Goal: Information Seeking & Learning: Learn about a topic

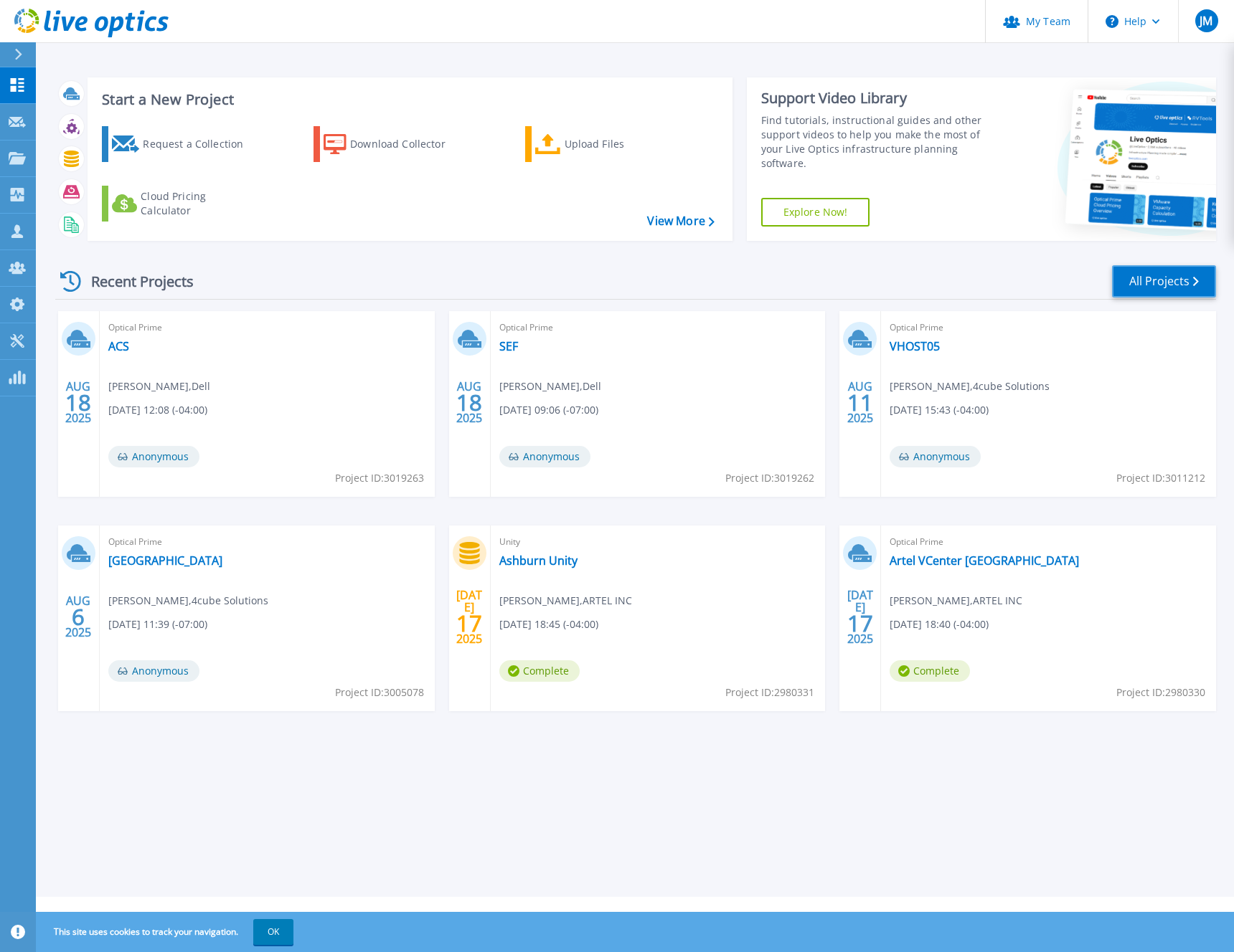
click at [1157, 282] on link "All Projects" at bounding box center [1163, 282] width 104 height 32
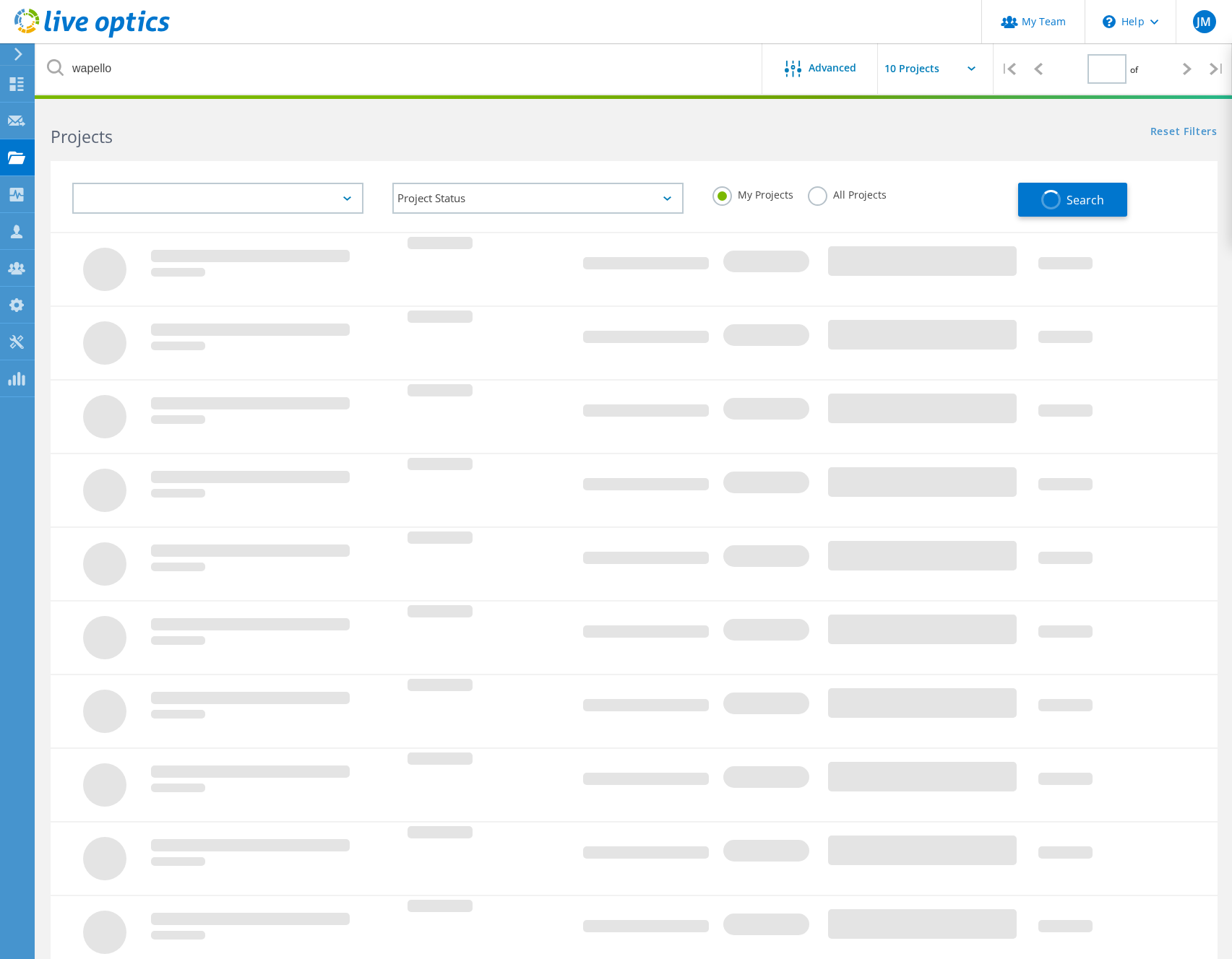
type input "1"
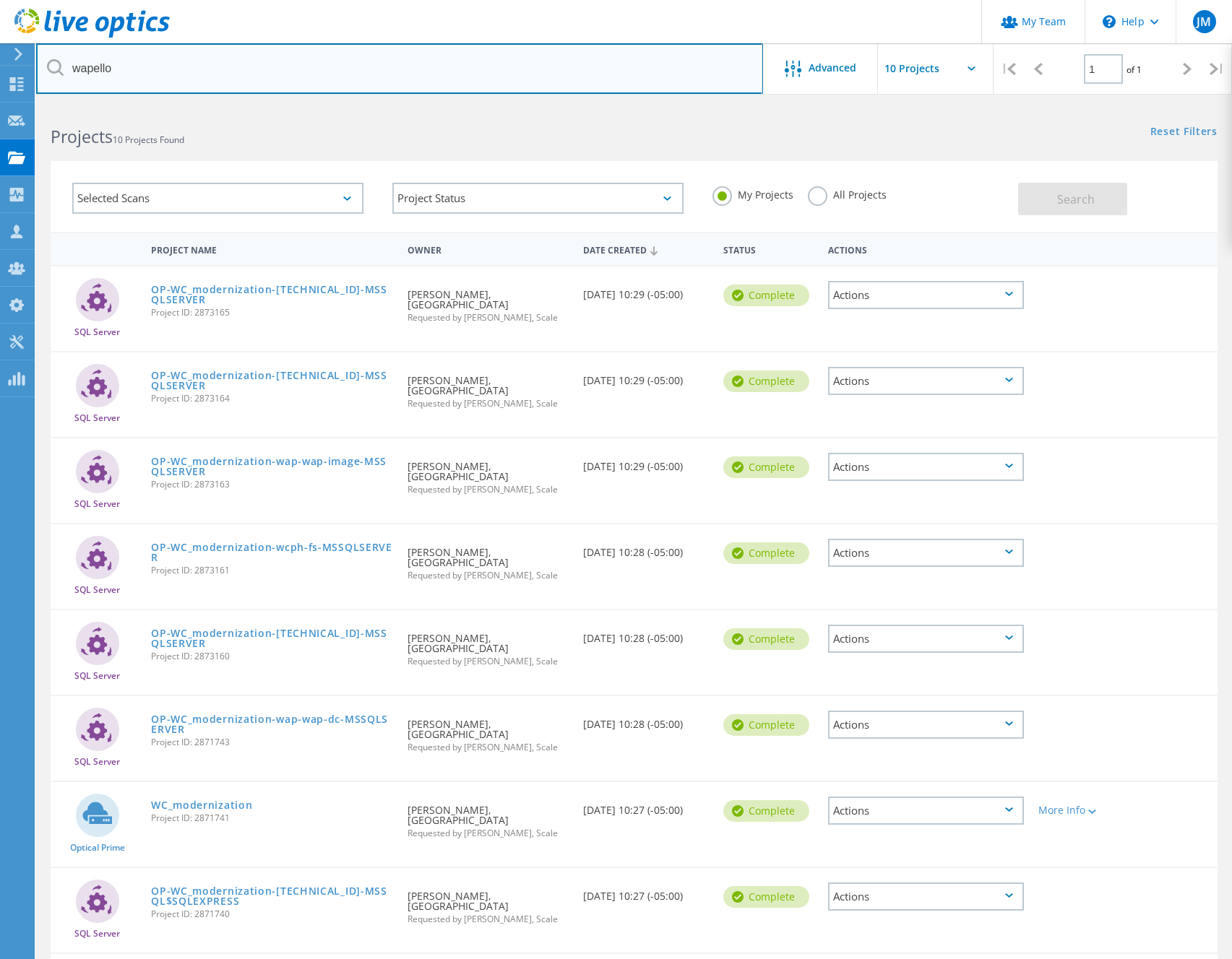
click at [90, 70] on input "wapello" at bounding box center [399, 69] width 726 height 51
type input "ves"
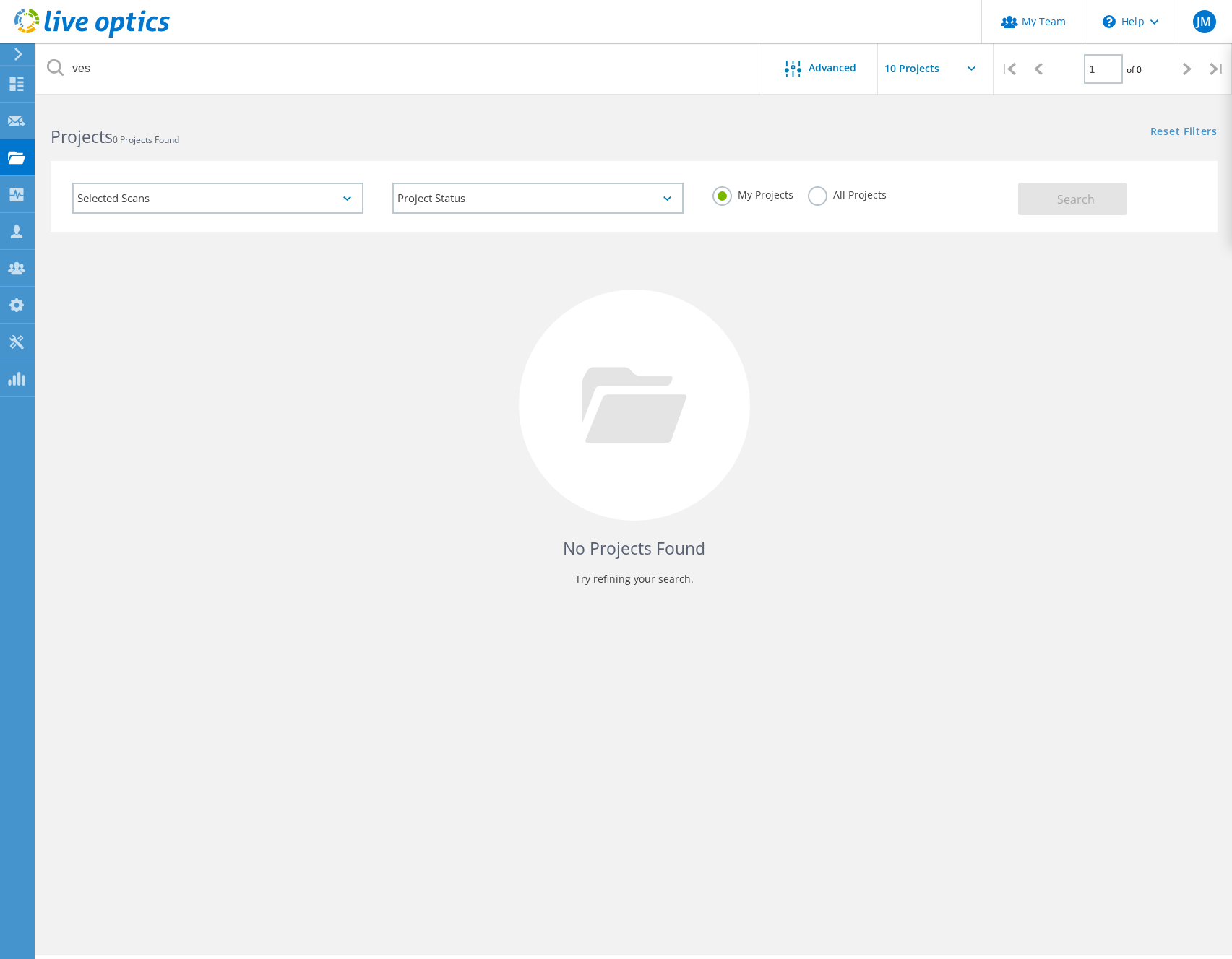
drag, startPoint x: 813, startPoint y: 191, endPoint x: 915, endPoint y: 200, distance: 102.4
click at [814, 191] on label "All Projects" at bounding box center [847, 193] width 79 height 14
click at [0, 0] on input "All Projects" at bounding box center [0, 0] width 0 height 0
click at [1025, 208] on button "Search" at bounding box center [1072, 199] width 109 height 32
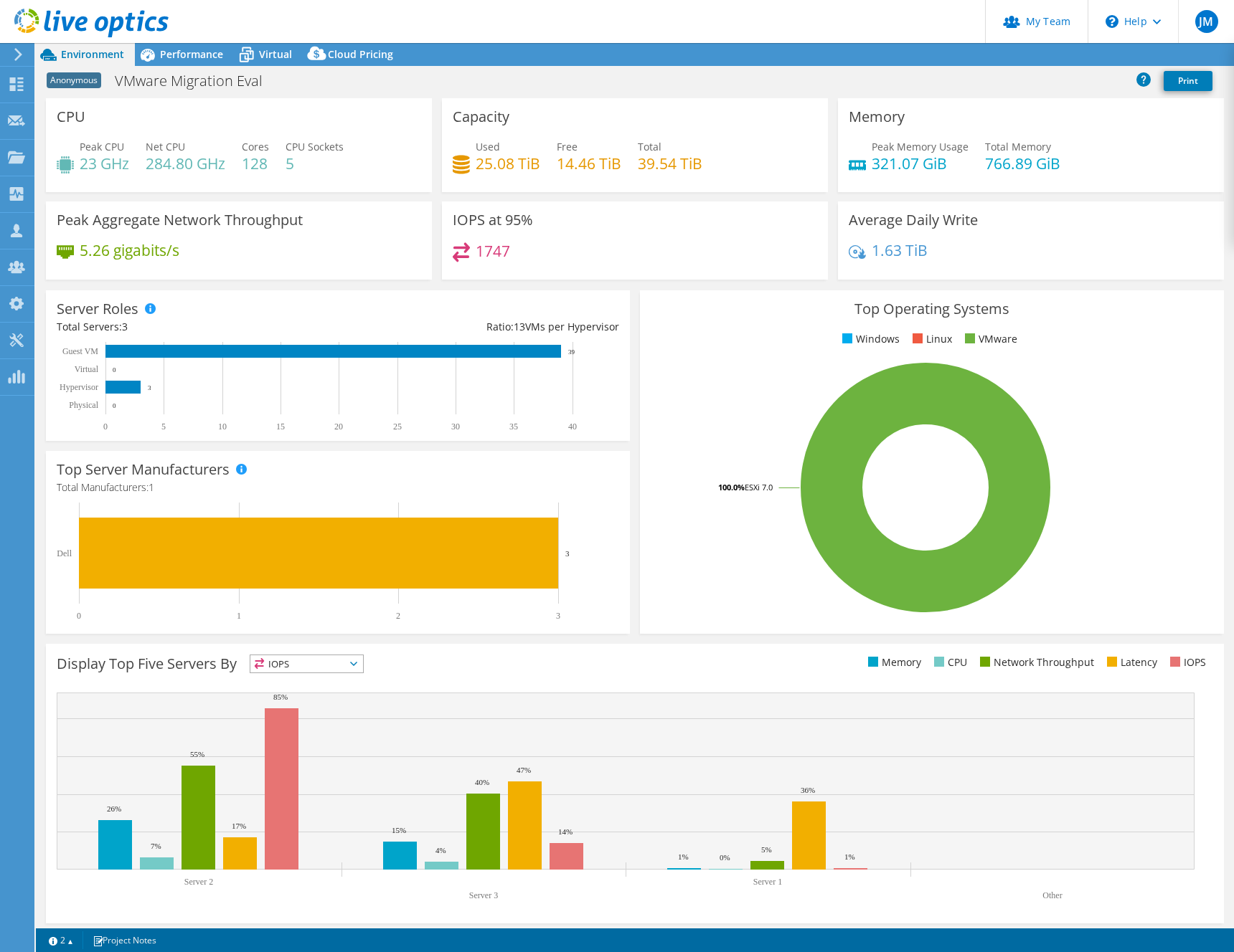
select select "USD"
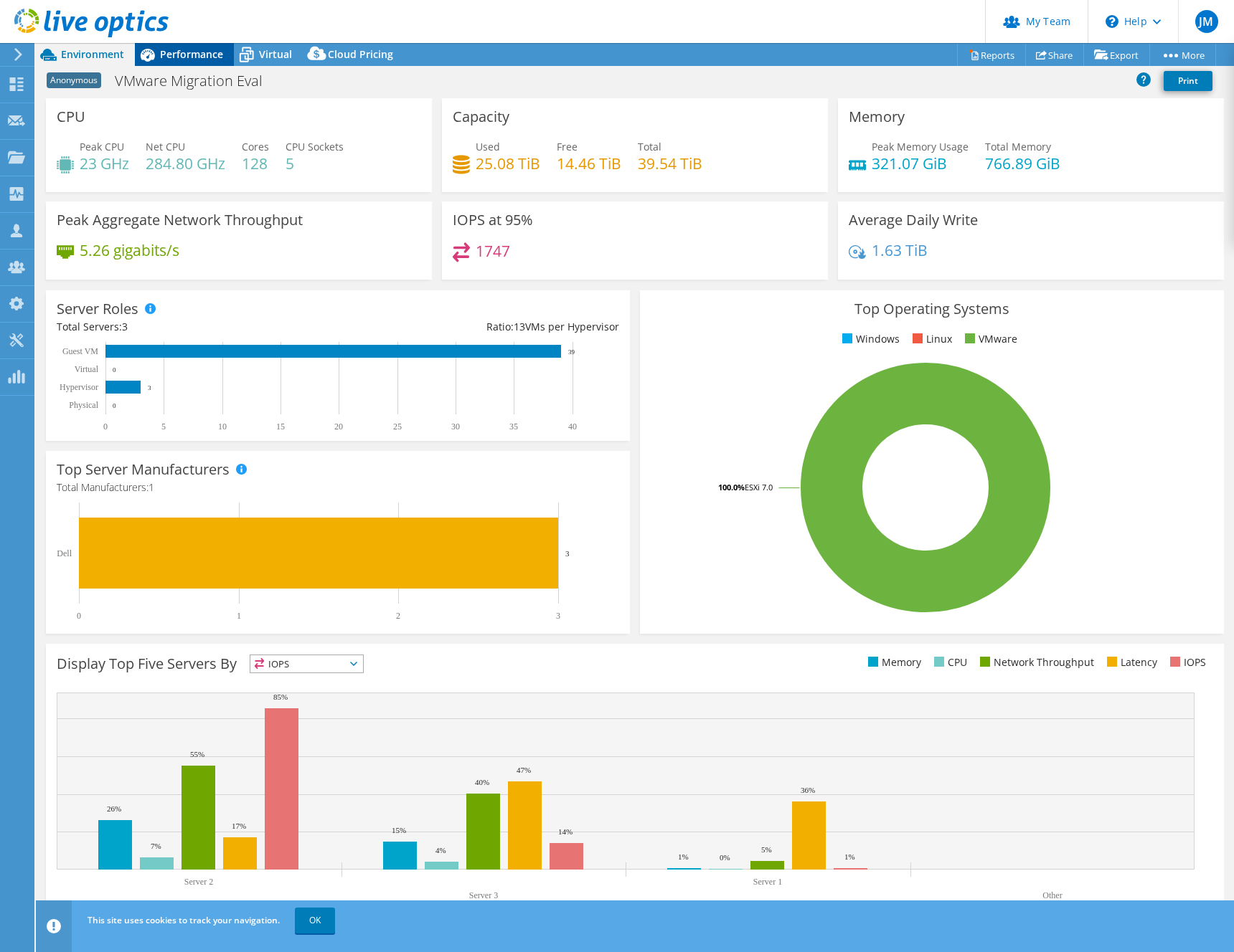
click at [181, 51] on span "Performance" at bounding box center [191, 54] width 63 height 13
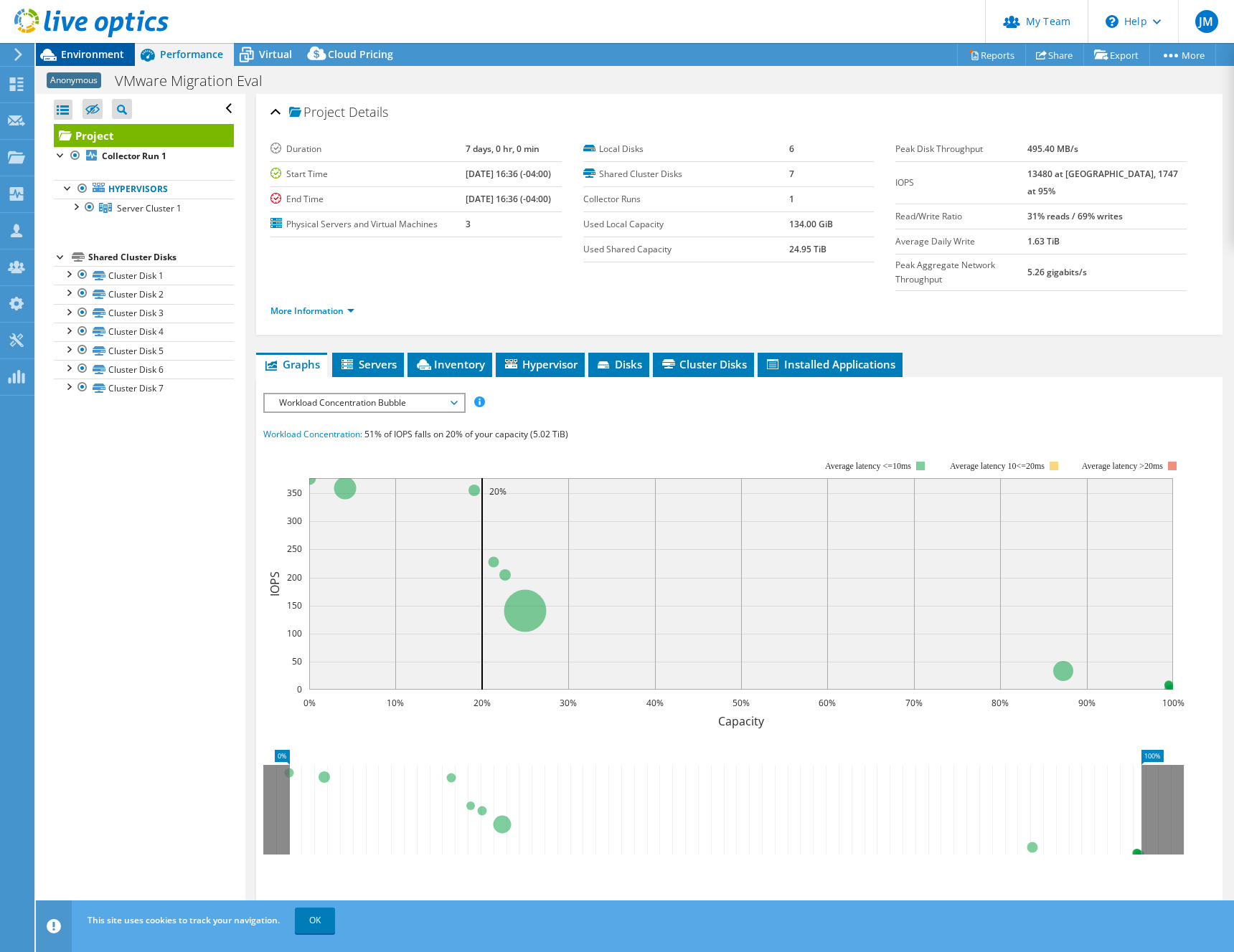
click at [103, 51] on span "Environment" at bounding box center [92, 54] width 63 height 13
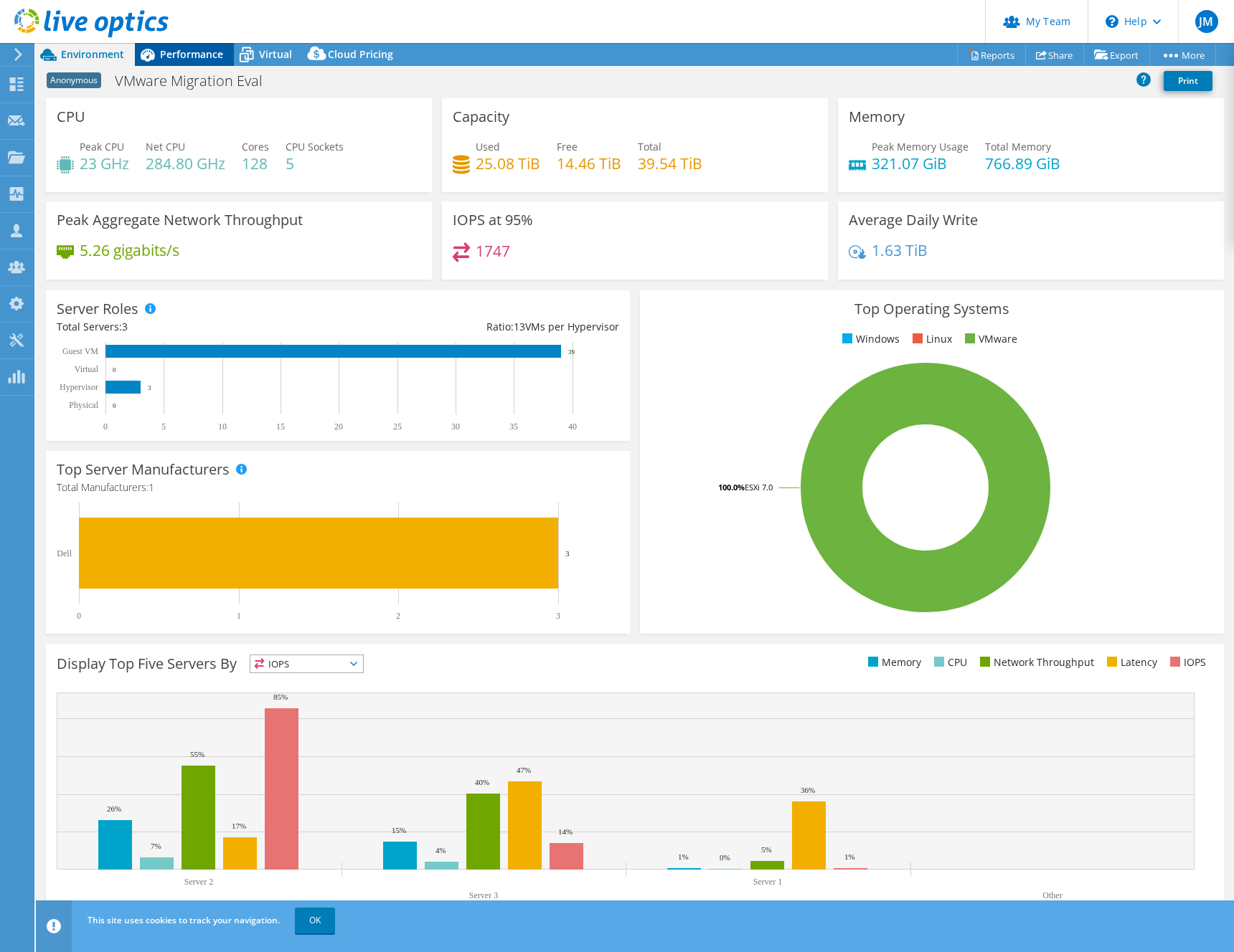
click at [198, 59] on span "Performance" at bounding box center [191, 54] width 63 height 13
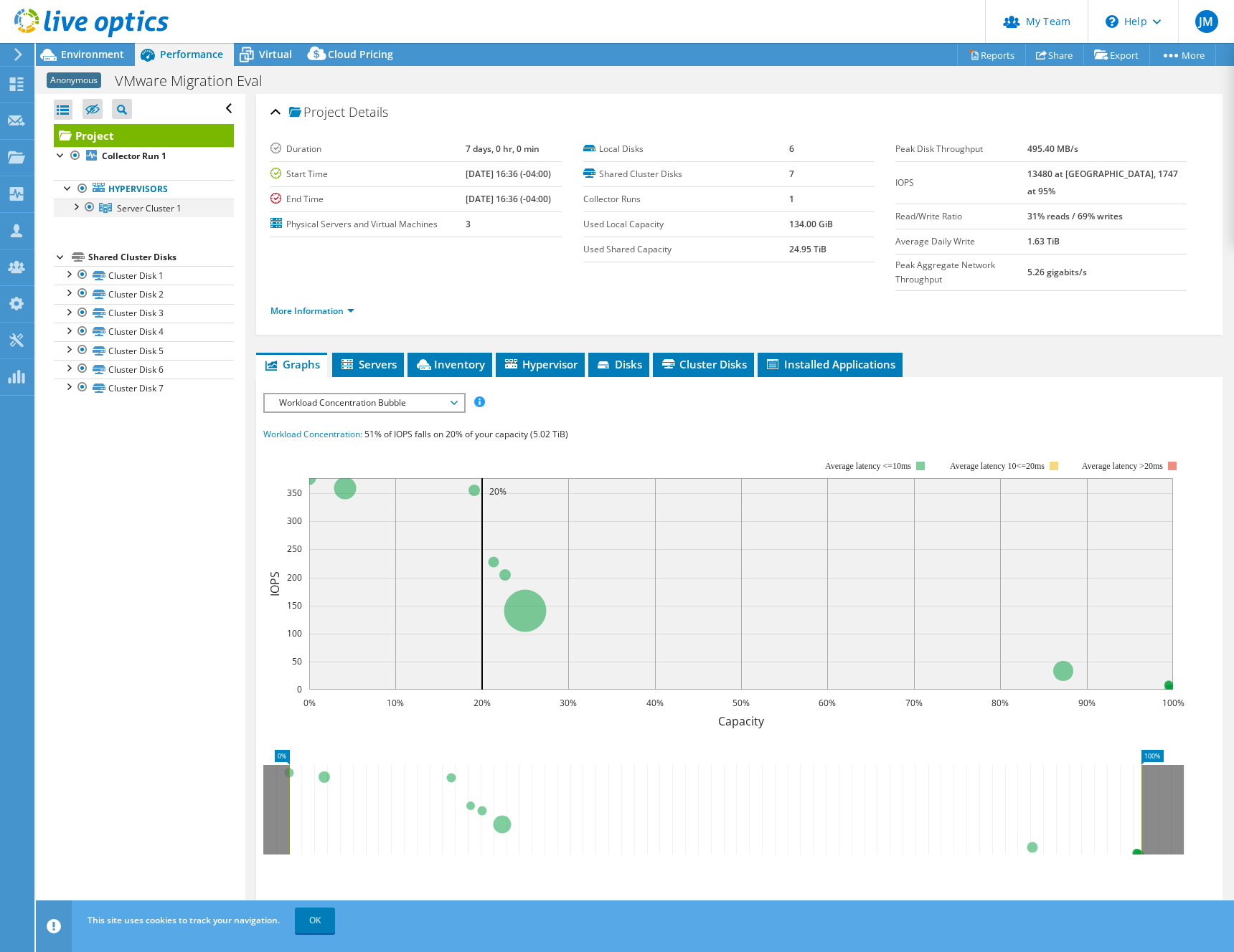
click at [74, 207] on div at bounding box center [75, 206] width 14 height 14
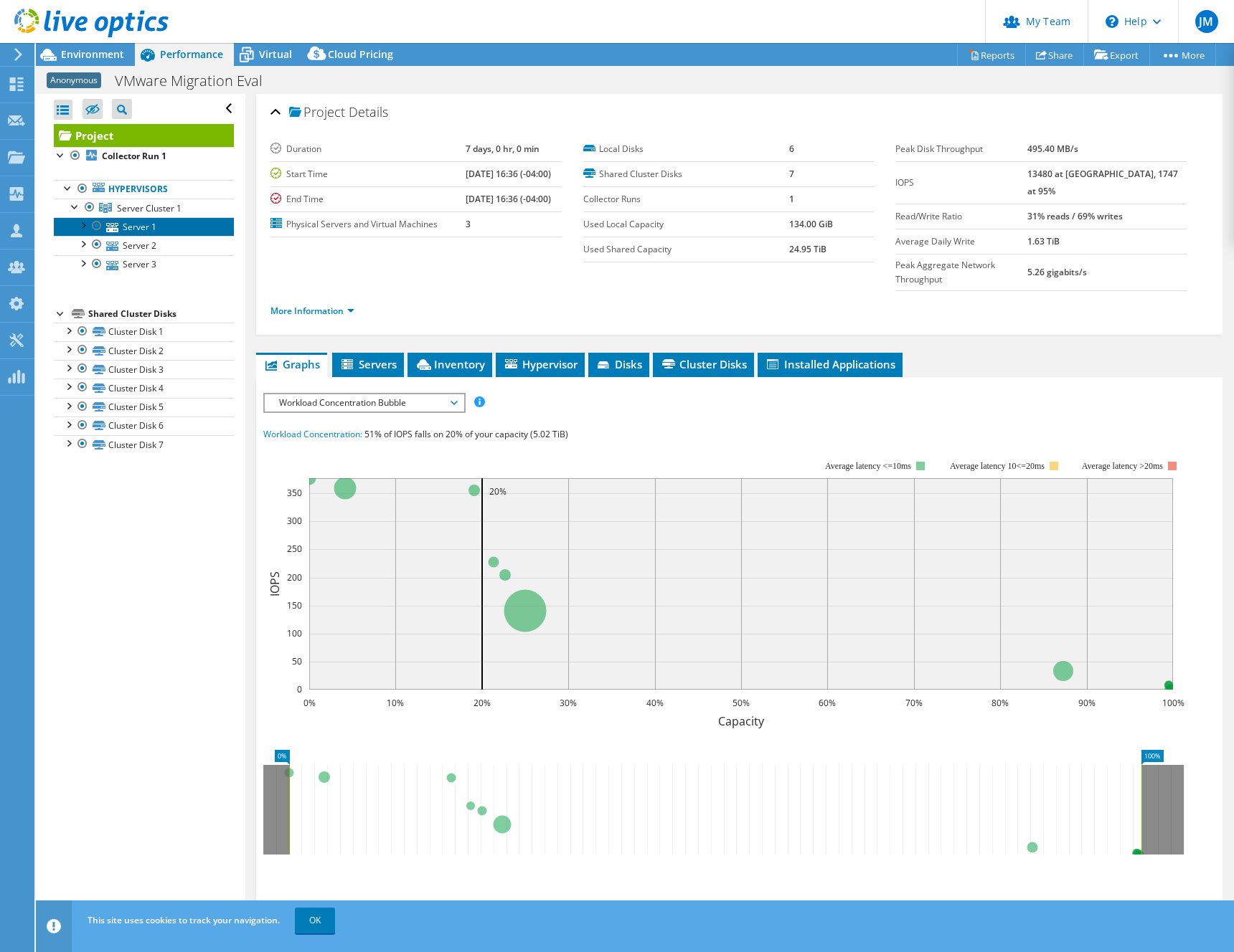
click at [109, 230] on icon at bounding box center [112, 227] width 12 height 9
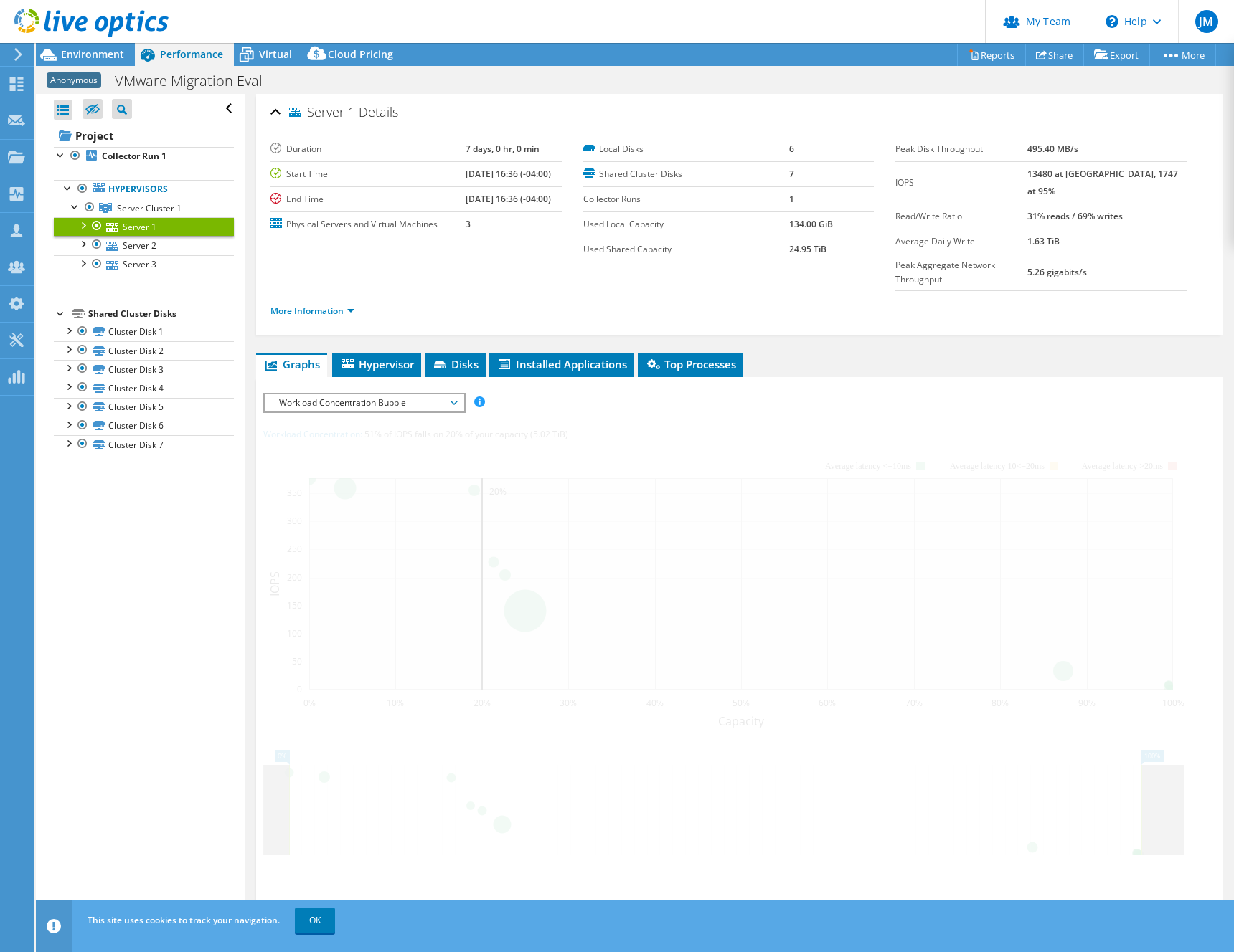
click at [324, 304] on link "More Information" at bounding box center [312, 310] width 84 height 12
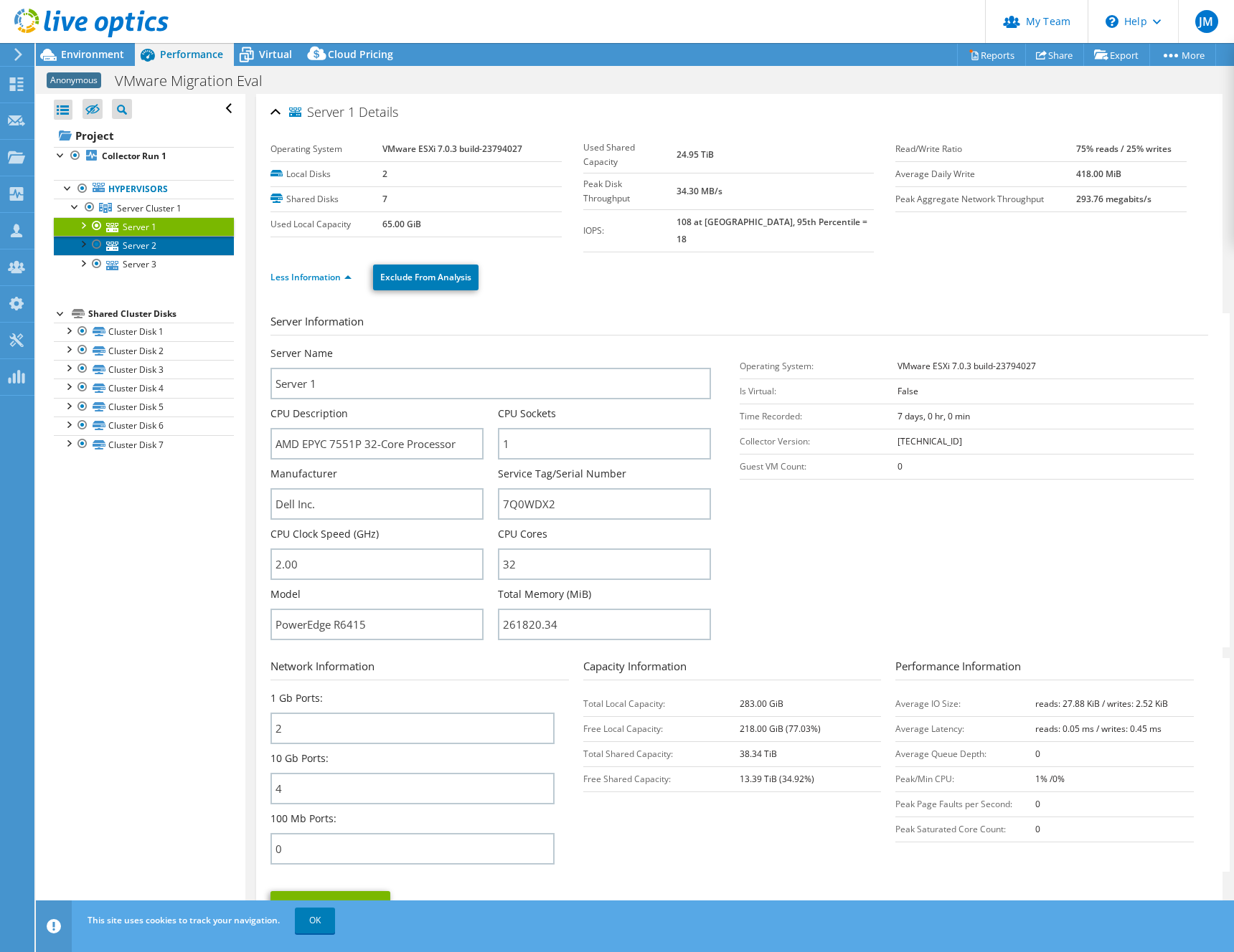
click at [138, 247] on link "Server 2" at bounding box center [143, 245] width 180 height 19
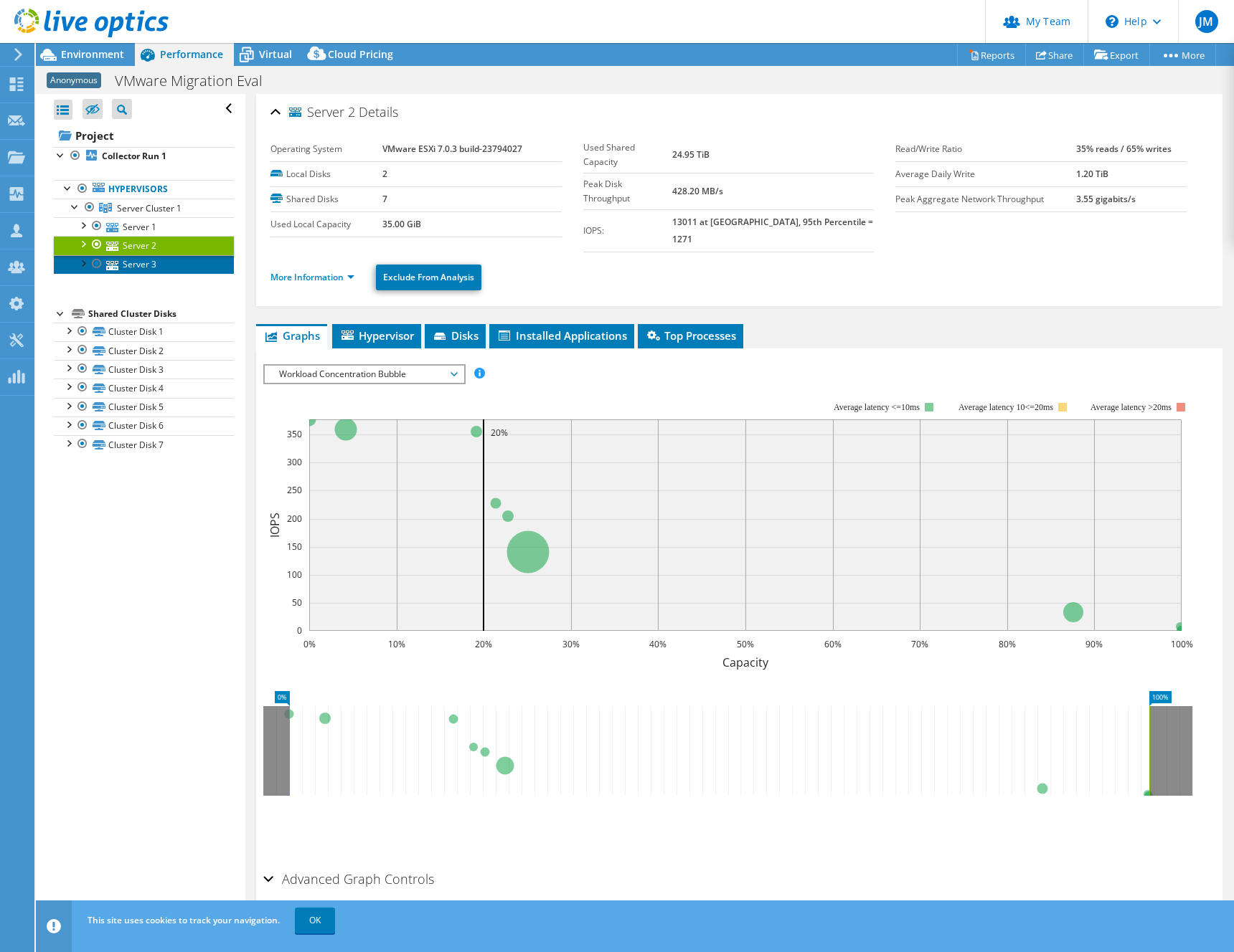
click at [138, 262] on link "Server 3" at bounding box center [143, 265] width 180 height 19
click at [315, 271] on link "More Information" at bounding box center [312, 277] width 84 height 12
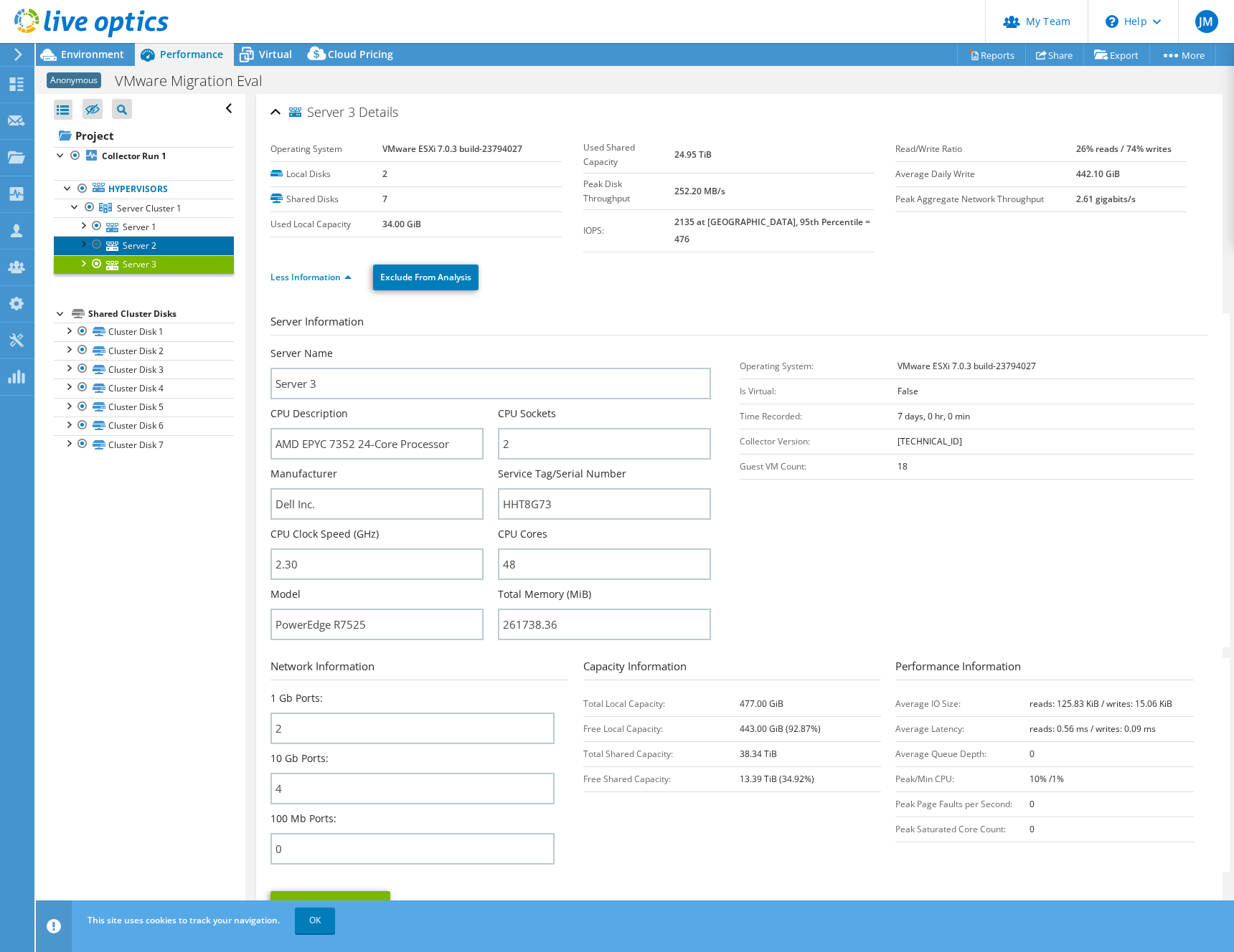
click at [159, 239] on link "Server 2" at bounding box center [143, 245] width 180 height 19
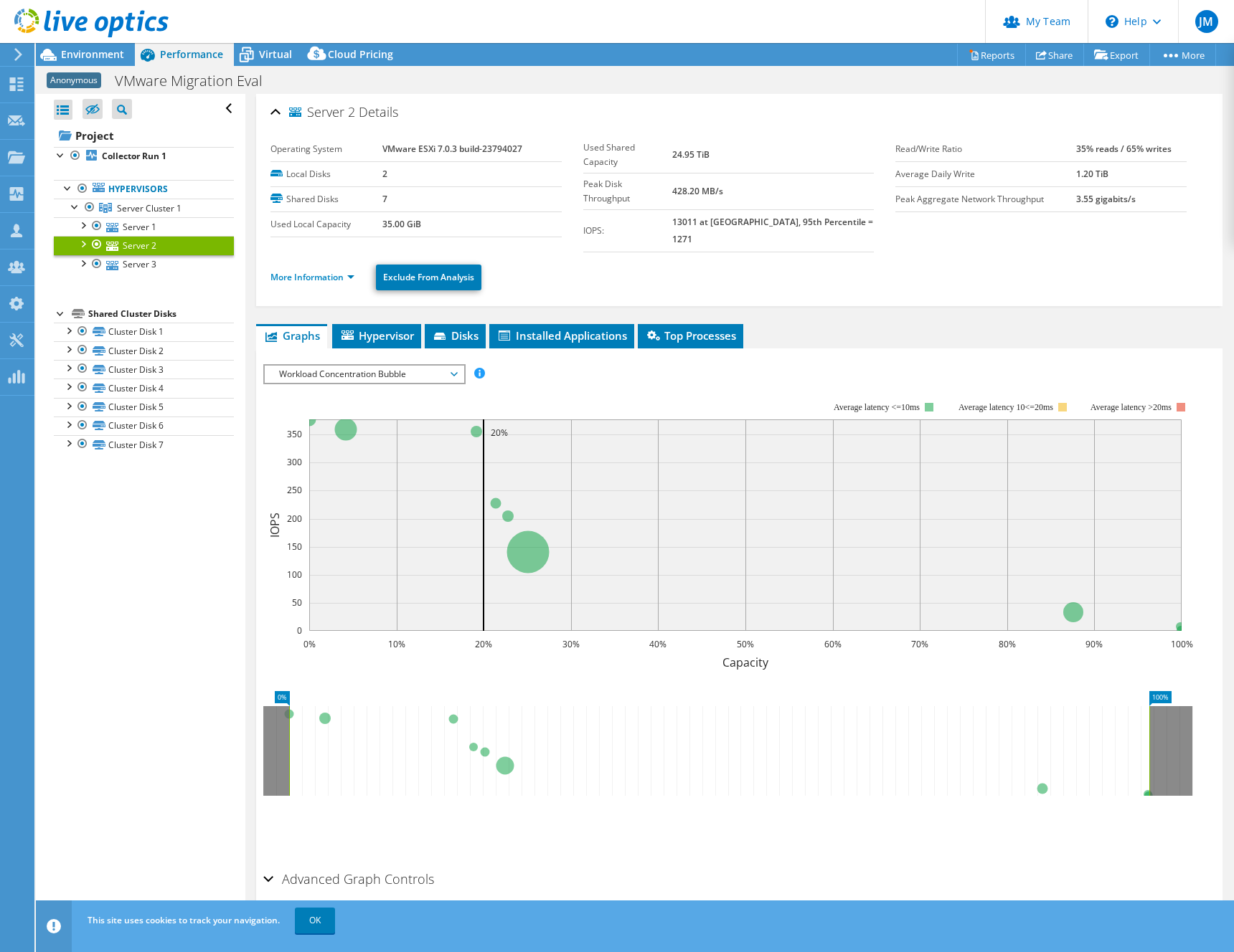
drag, startPoint x: 644, startPoint y: 266, endPoint x: 640, endPoint y: 260, distance: 7.2
click at [644, 266] on ul "More Information Exclude From Analysis" at bounding box center [739, 276] width 937 height 30
click at [293, 271] on link "More Information" at bounding box center [312, 277] width 84 height 12
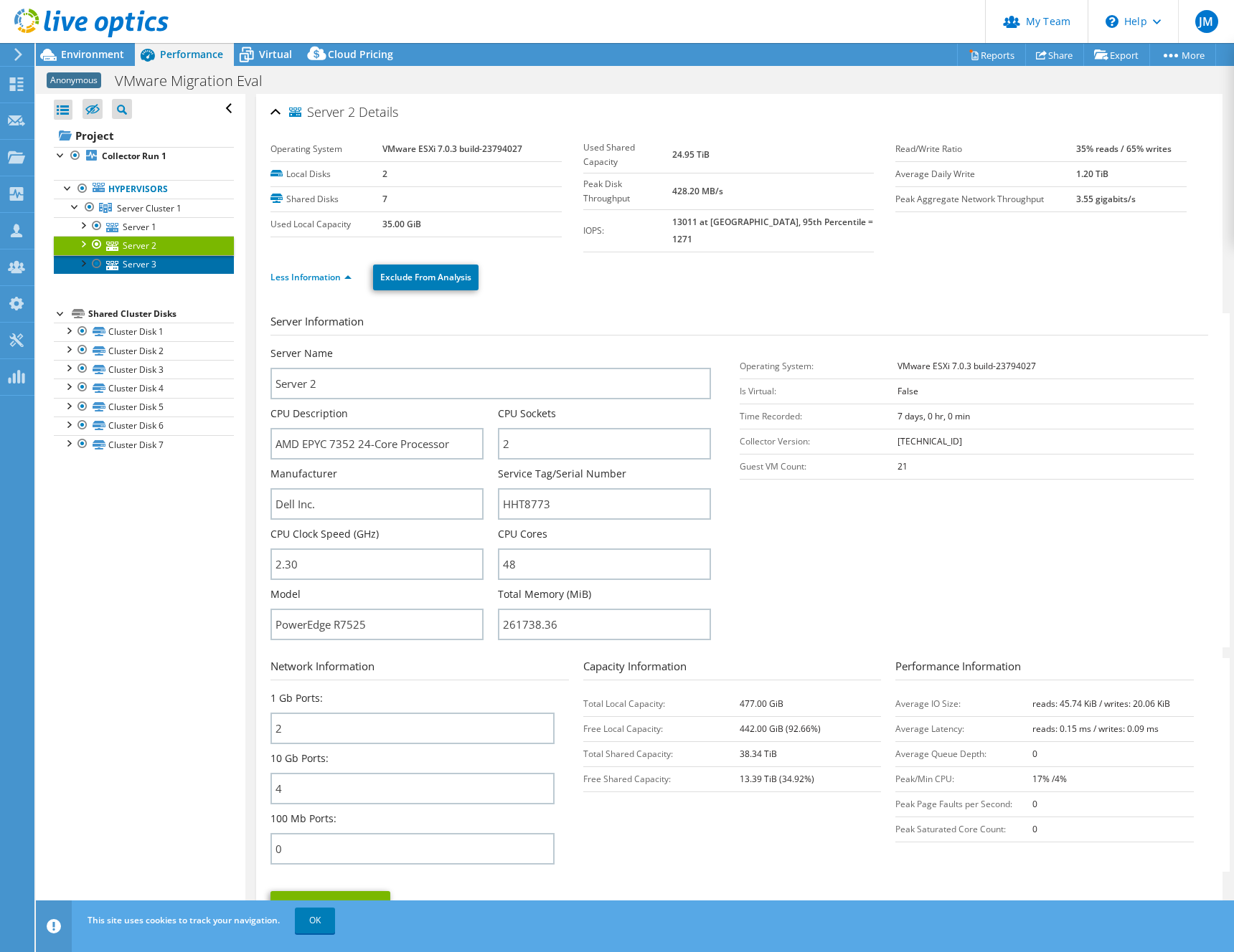
click at [137, 266] on link "Server 3" at bounding box center [143, 265] width 180 height 19
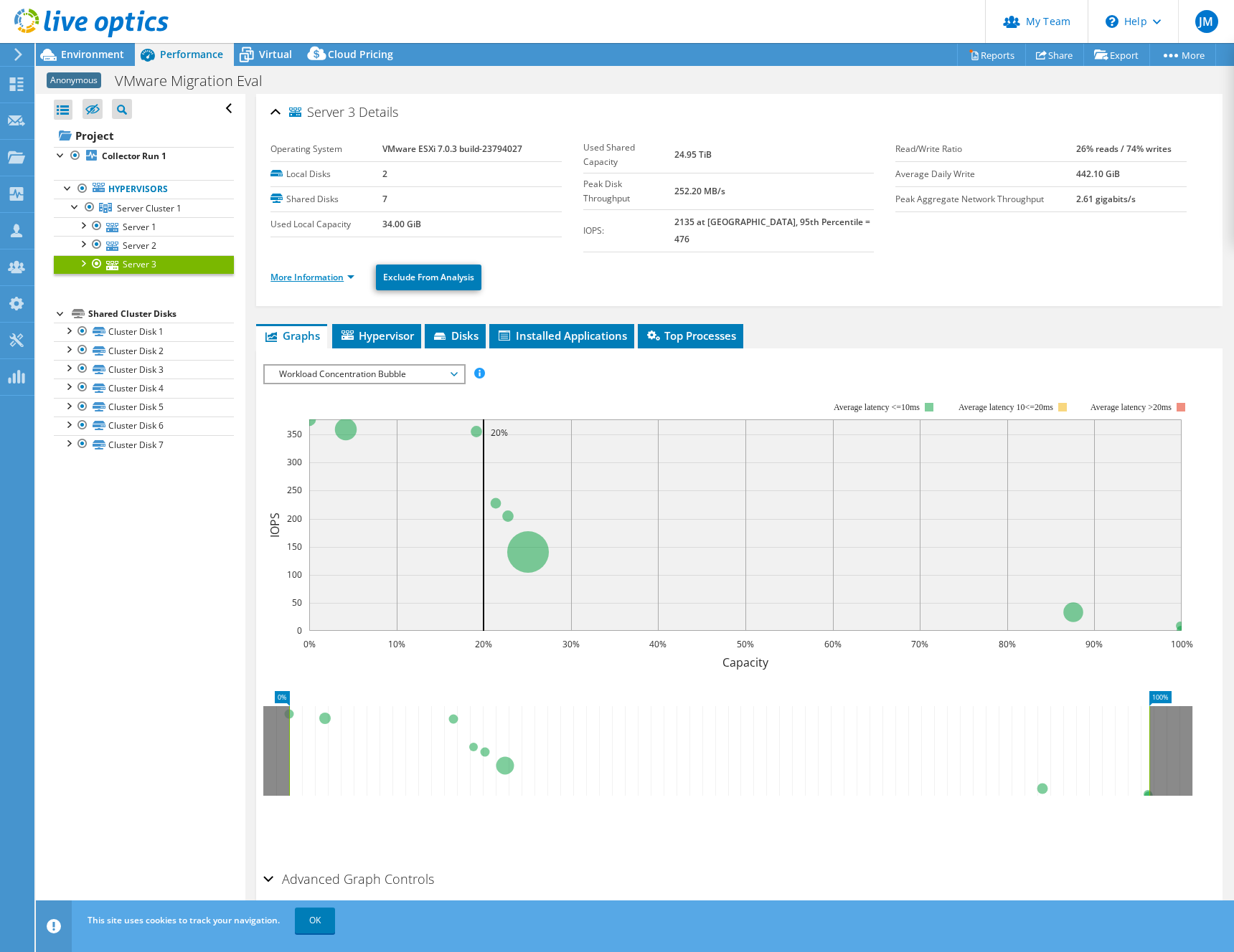
click at [313, 271] on link "More Information" at bounding box center [312, 277] width 84 height 12
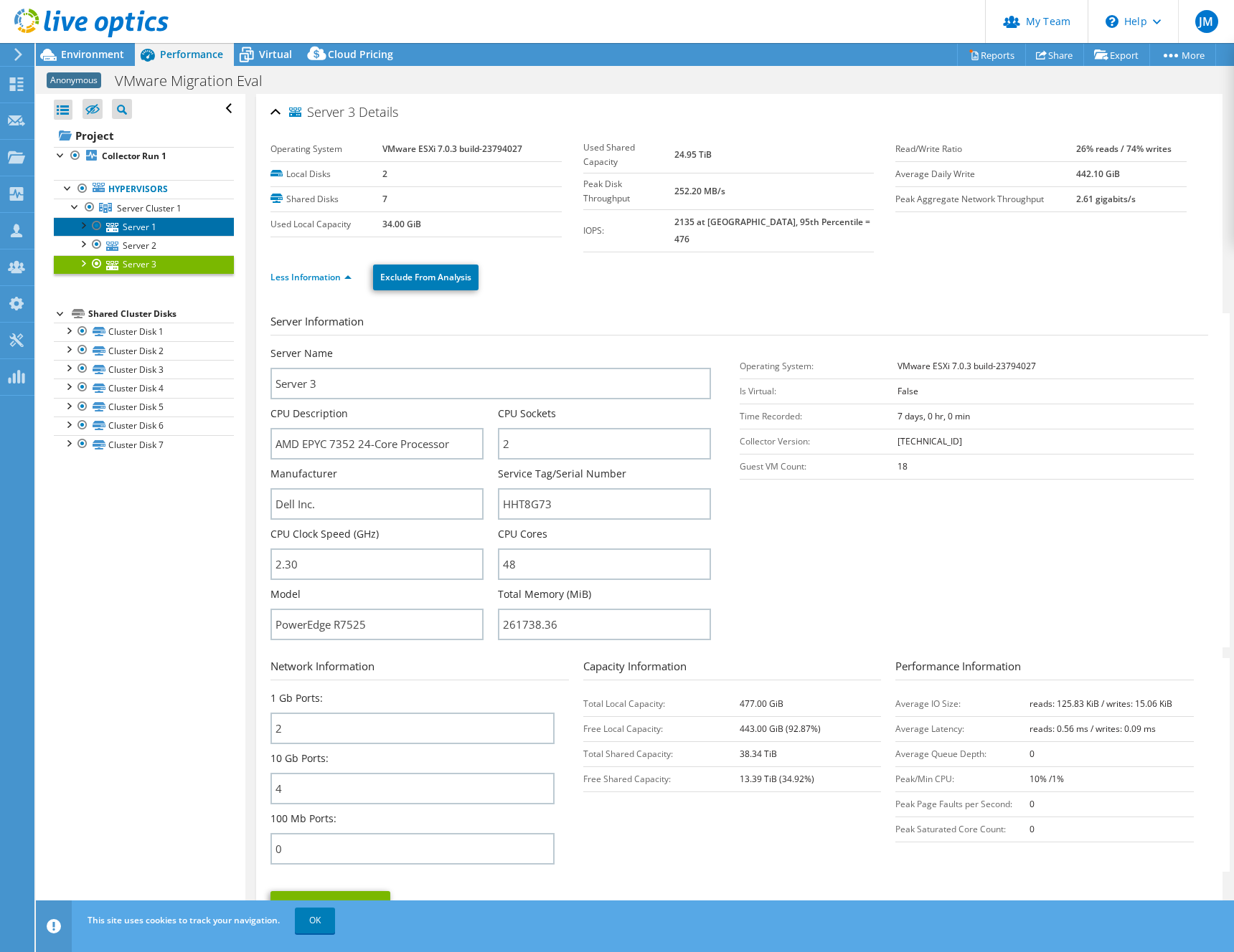
click at [129, 229] on link "Server 1" at bounding box center [143, 227] width 180 height 19
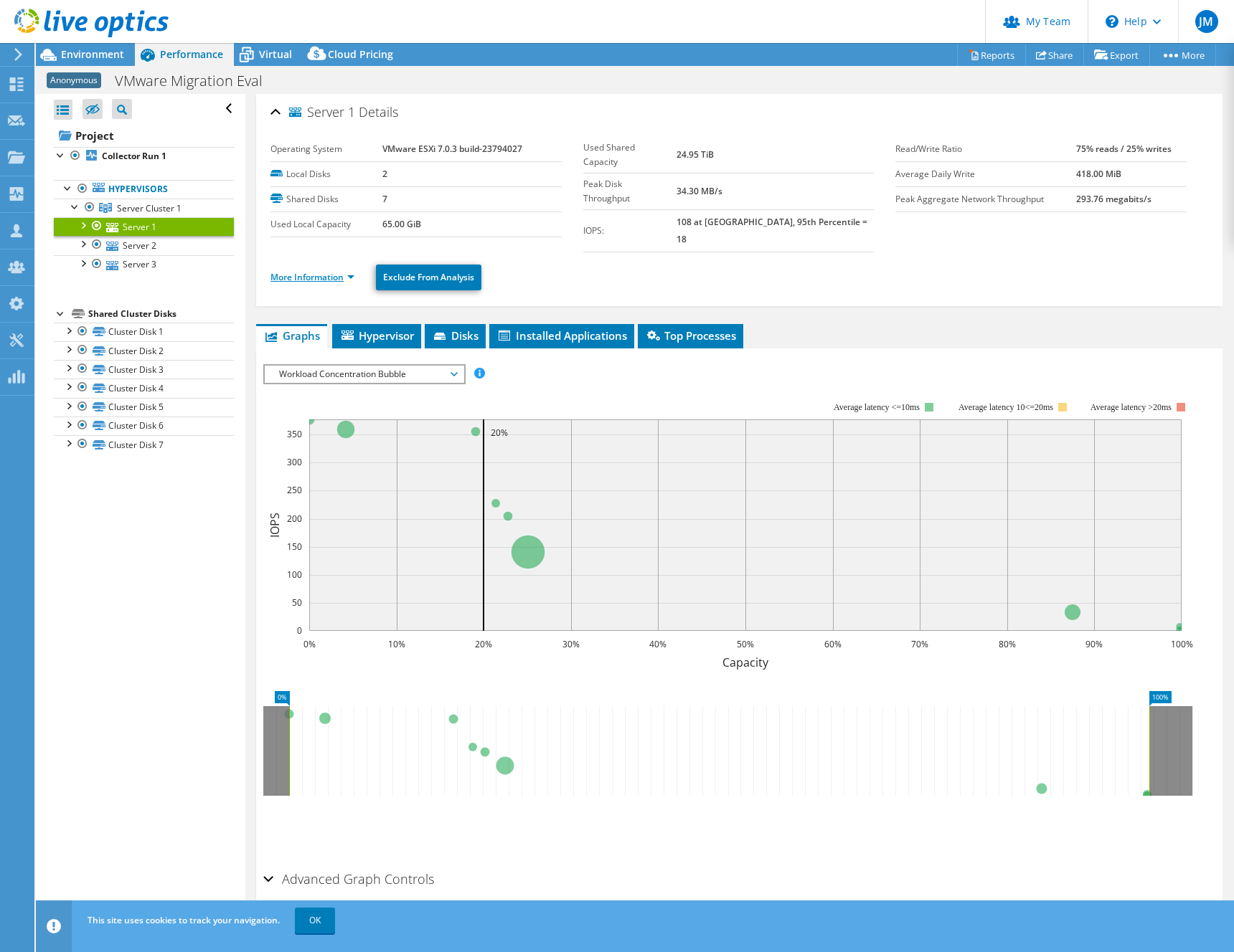
click at [304, 271] on link "More Information" at bounding box center [312, 277] width 84 height 12
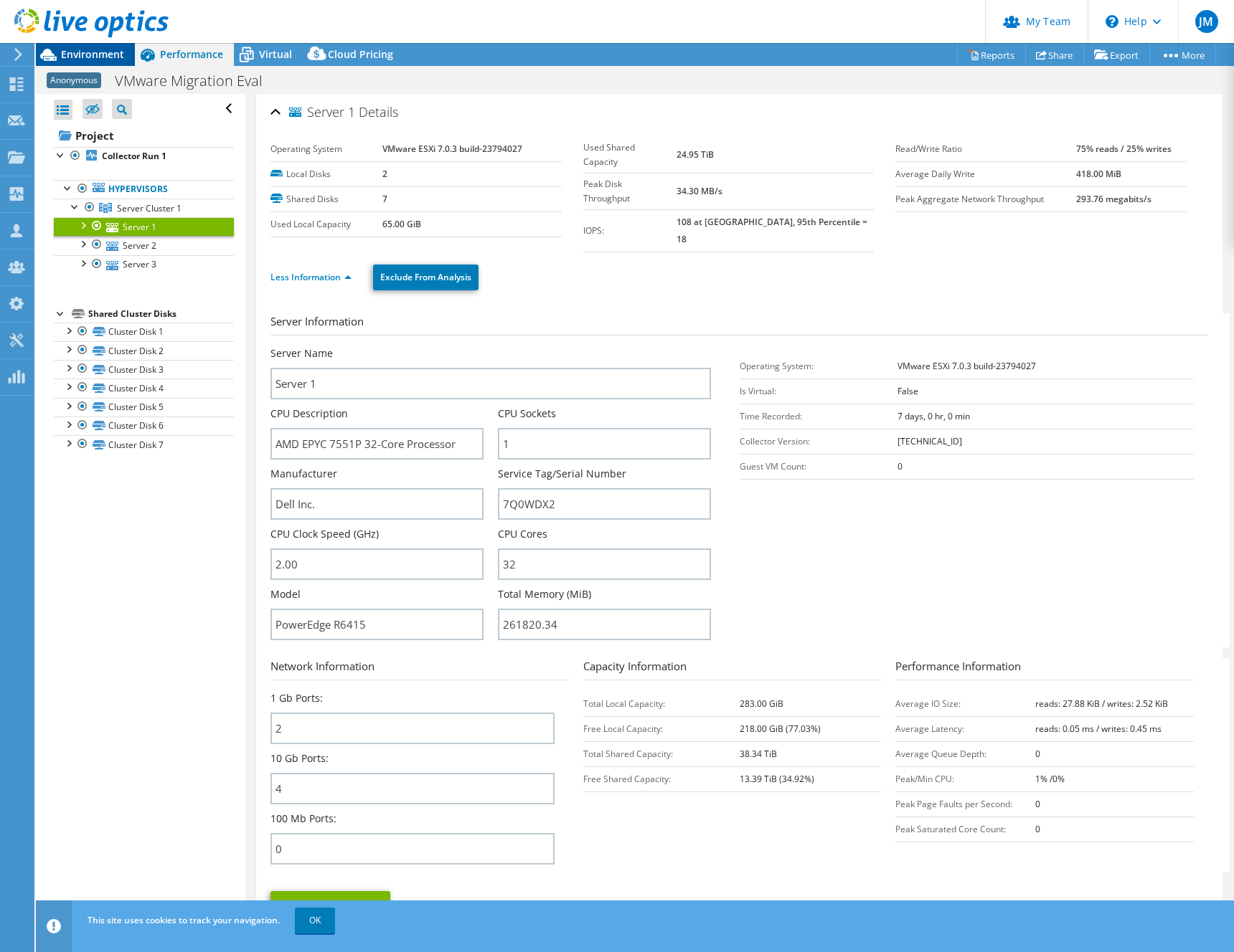
click at [100, 56] on span "Environment" at bounding box center [92, 54] width 63 height 13
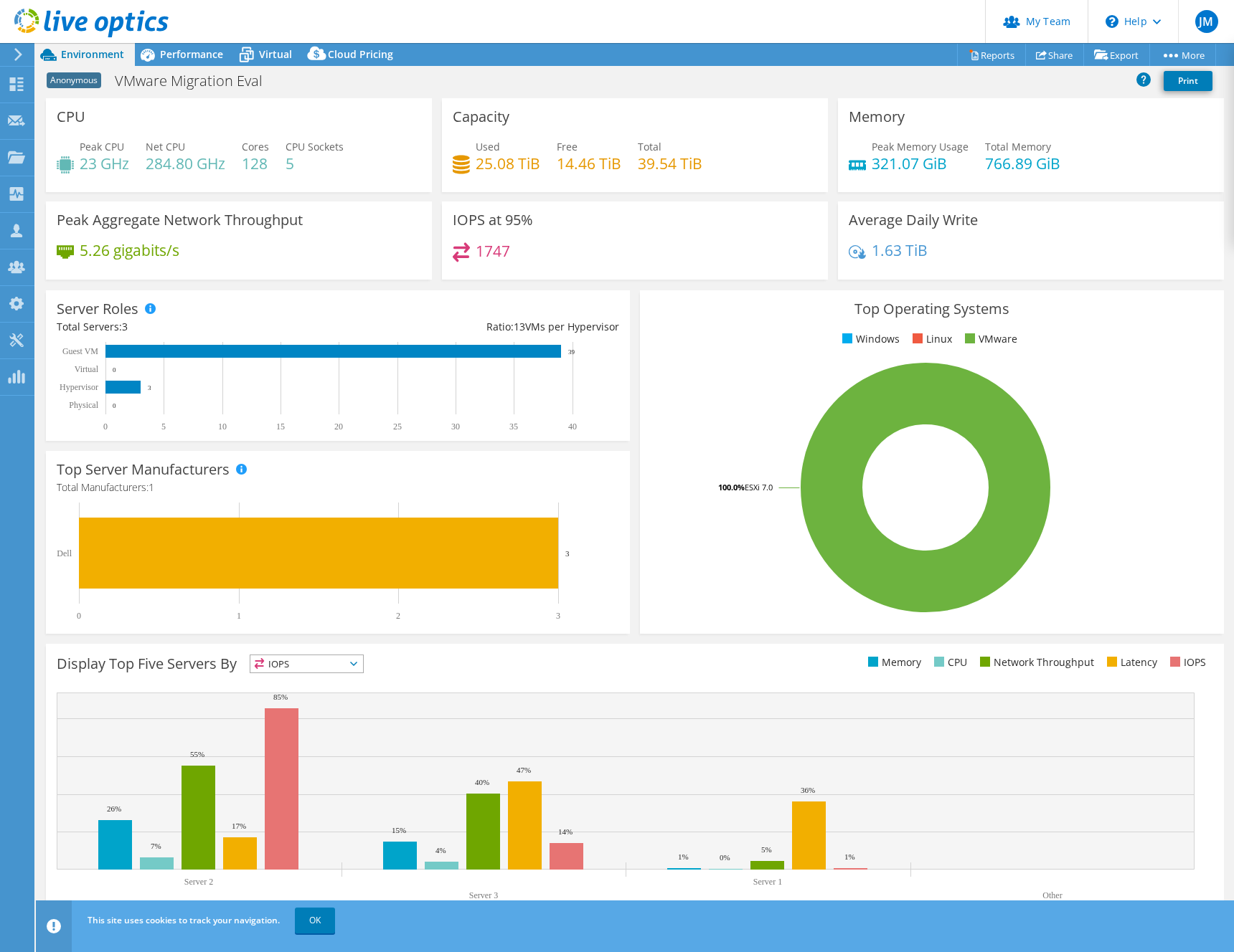
scroll to position [5, 0]
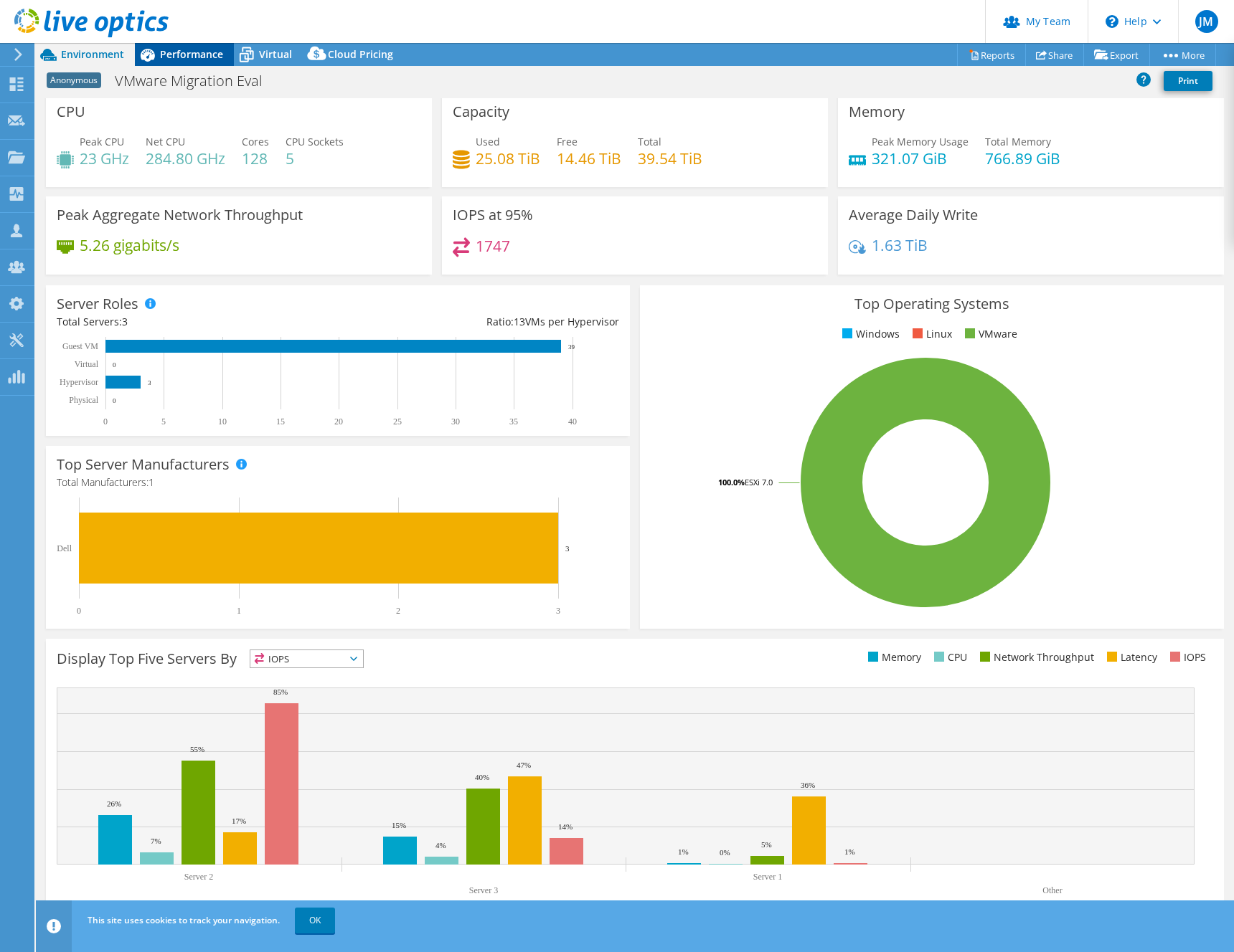
click at [175, 55] on span "Performance" at bounding box center [191, 54] width 63 height 13
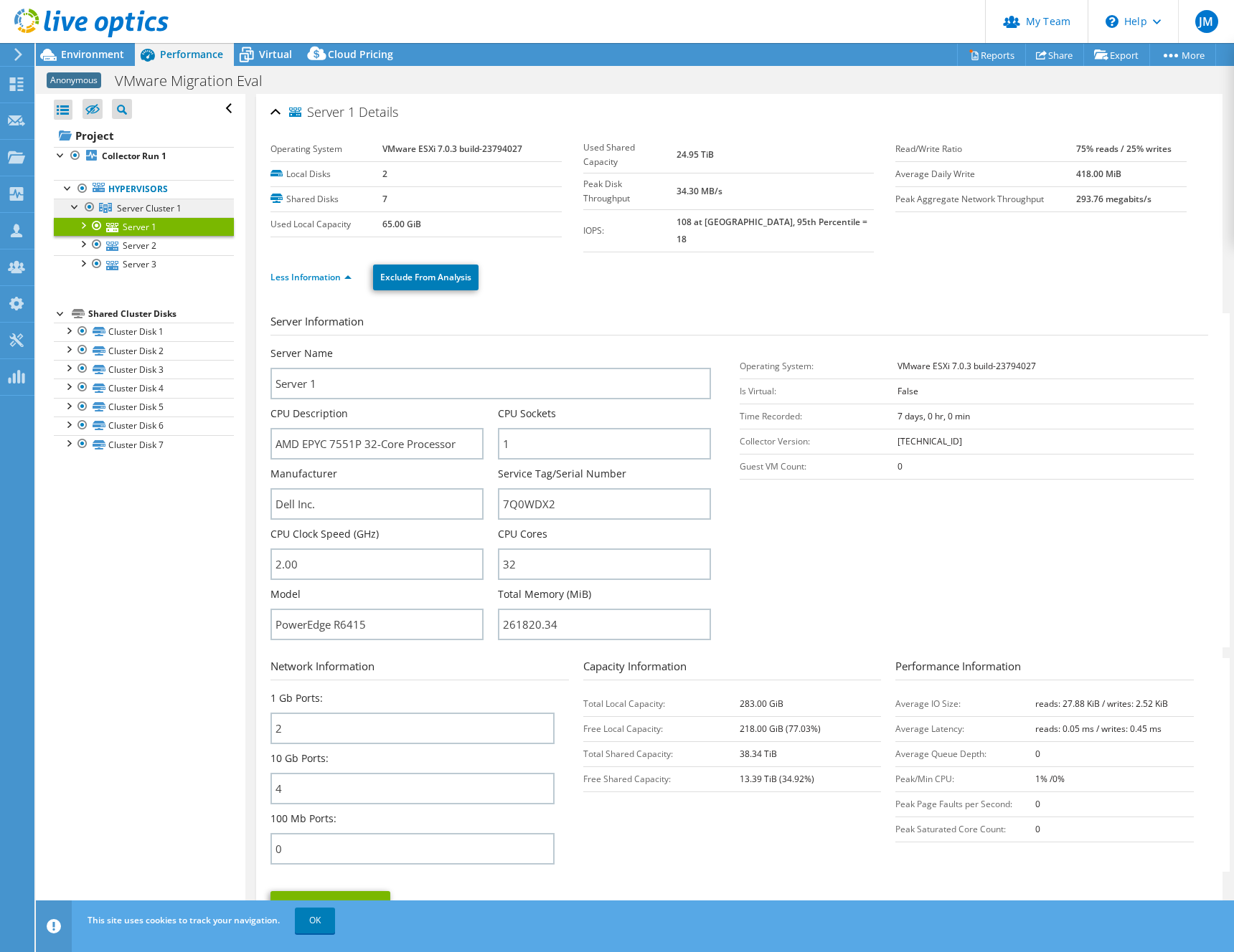
scroll to position [0, 0]
click at [115, 206] on link "Server Cluster 1" at bounding box center [143, 208] width 180 height 19
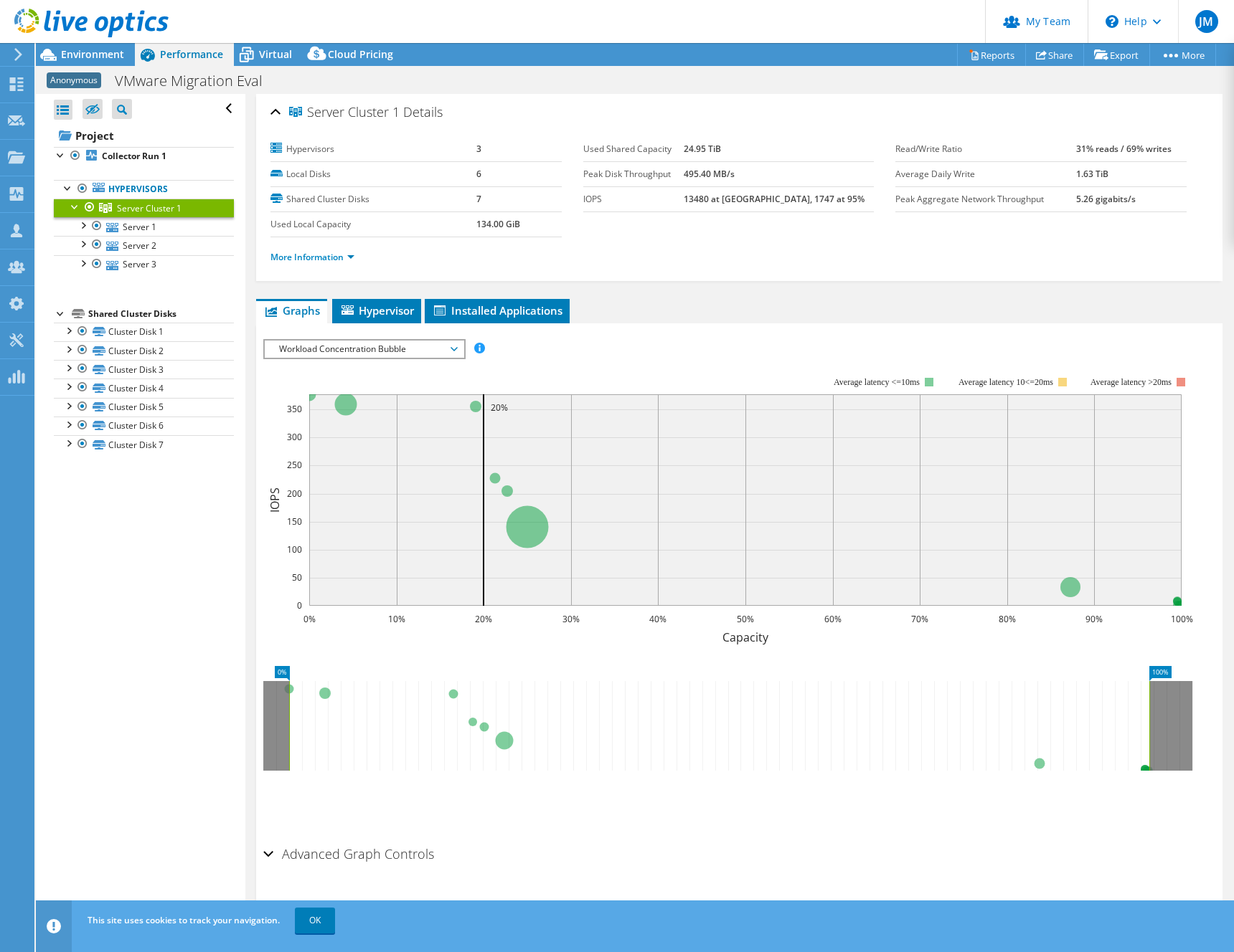
click at [370, 352] on span "Workload Concentration Bubble" at bounding box center [364, 349] width 185 height 17
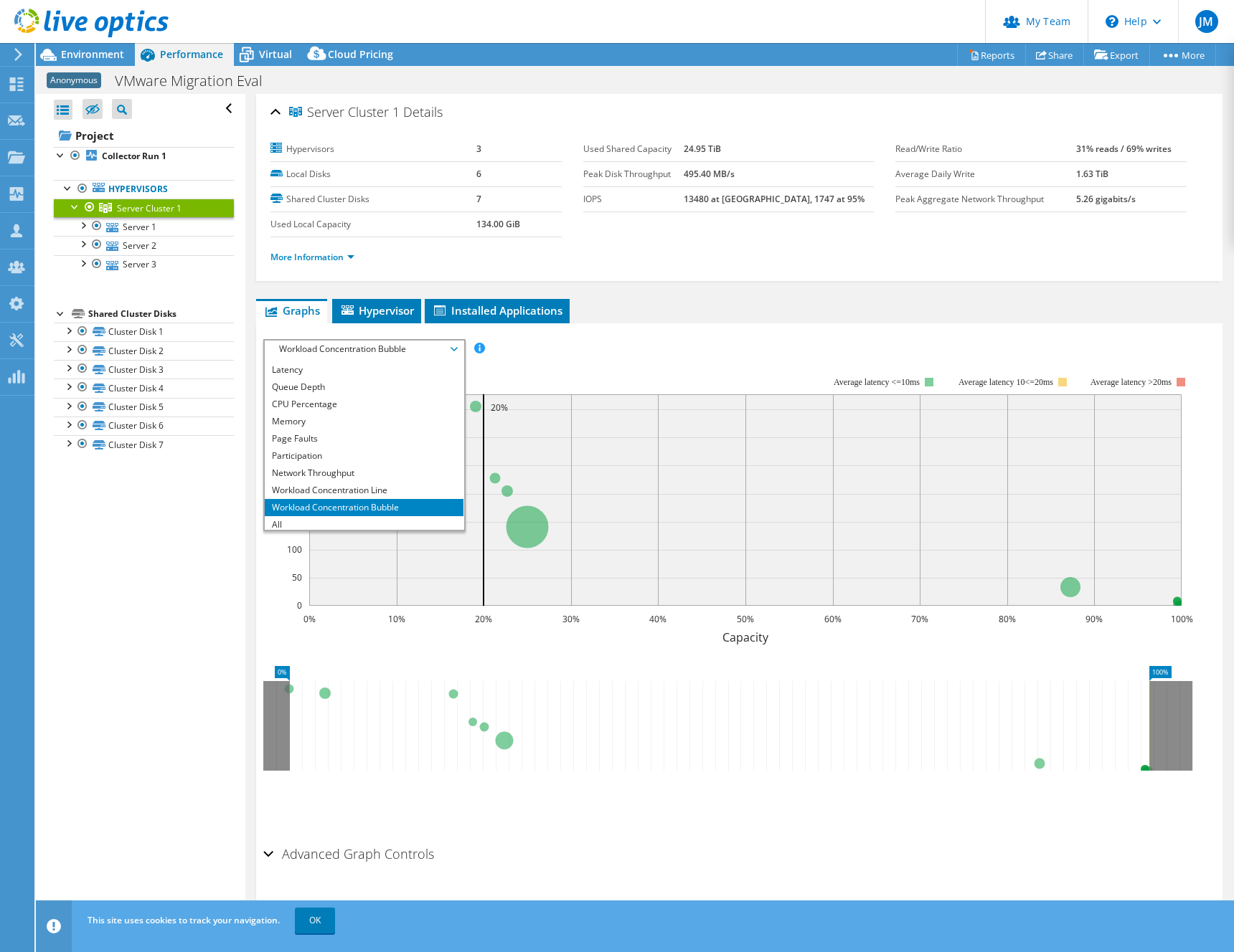
scroll to position [51, 0]
click at [322, 521] on li "All" at bounding box center [364, 521] width 199 height 17
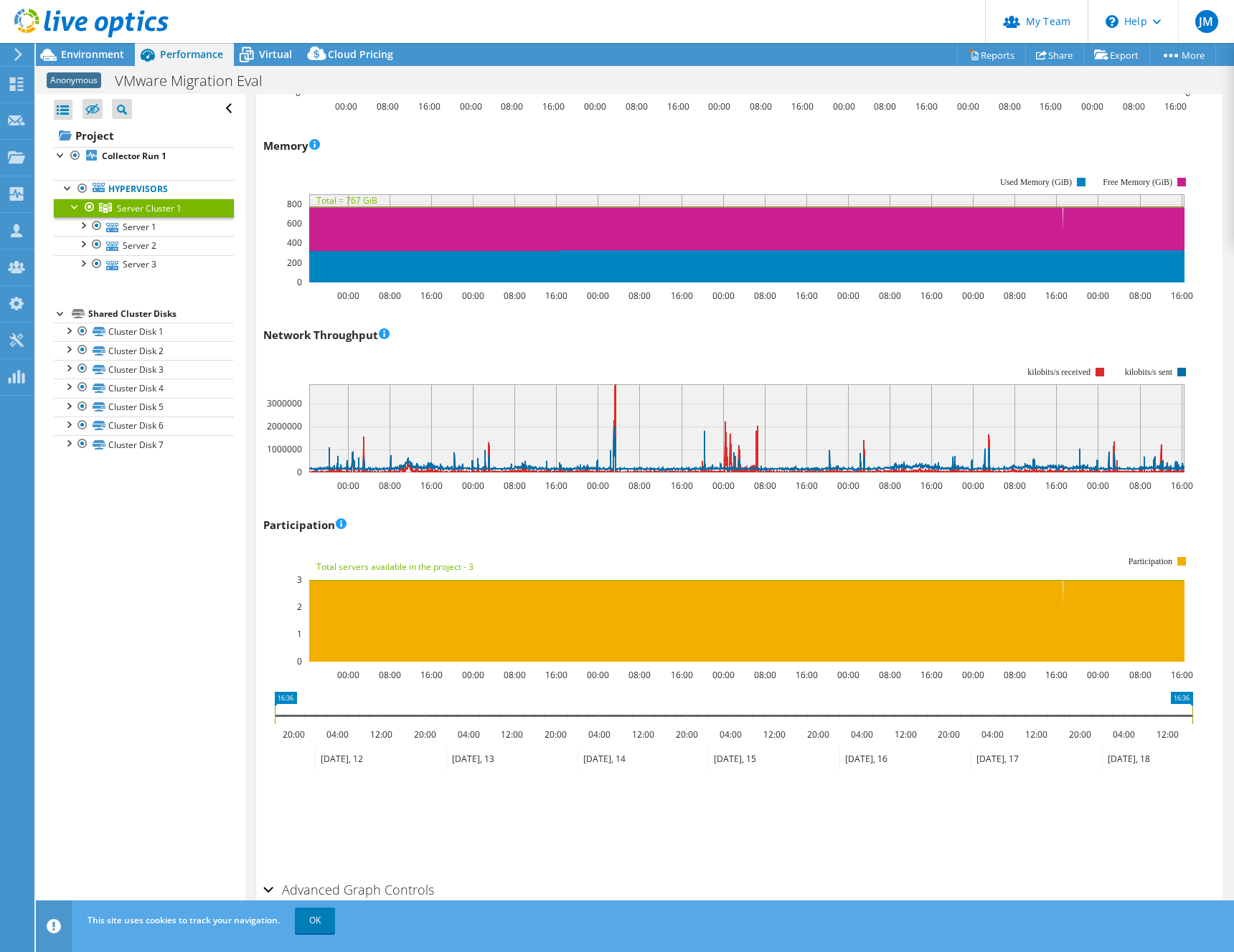
scroll to position [1358, 0]
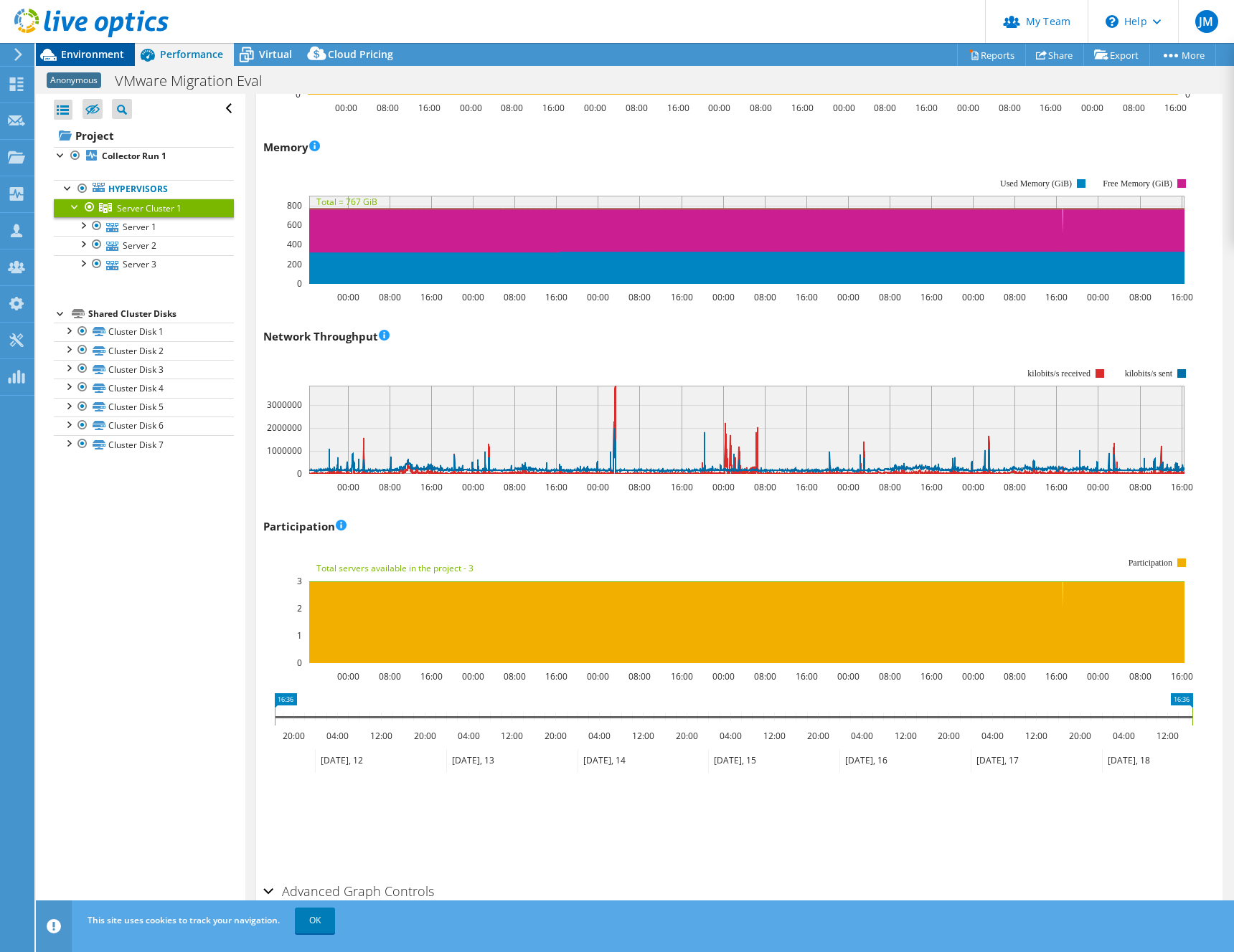
click at [95, 57] on span "Environment" at bounding box center [92, 54] width 63 height 13
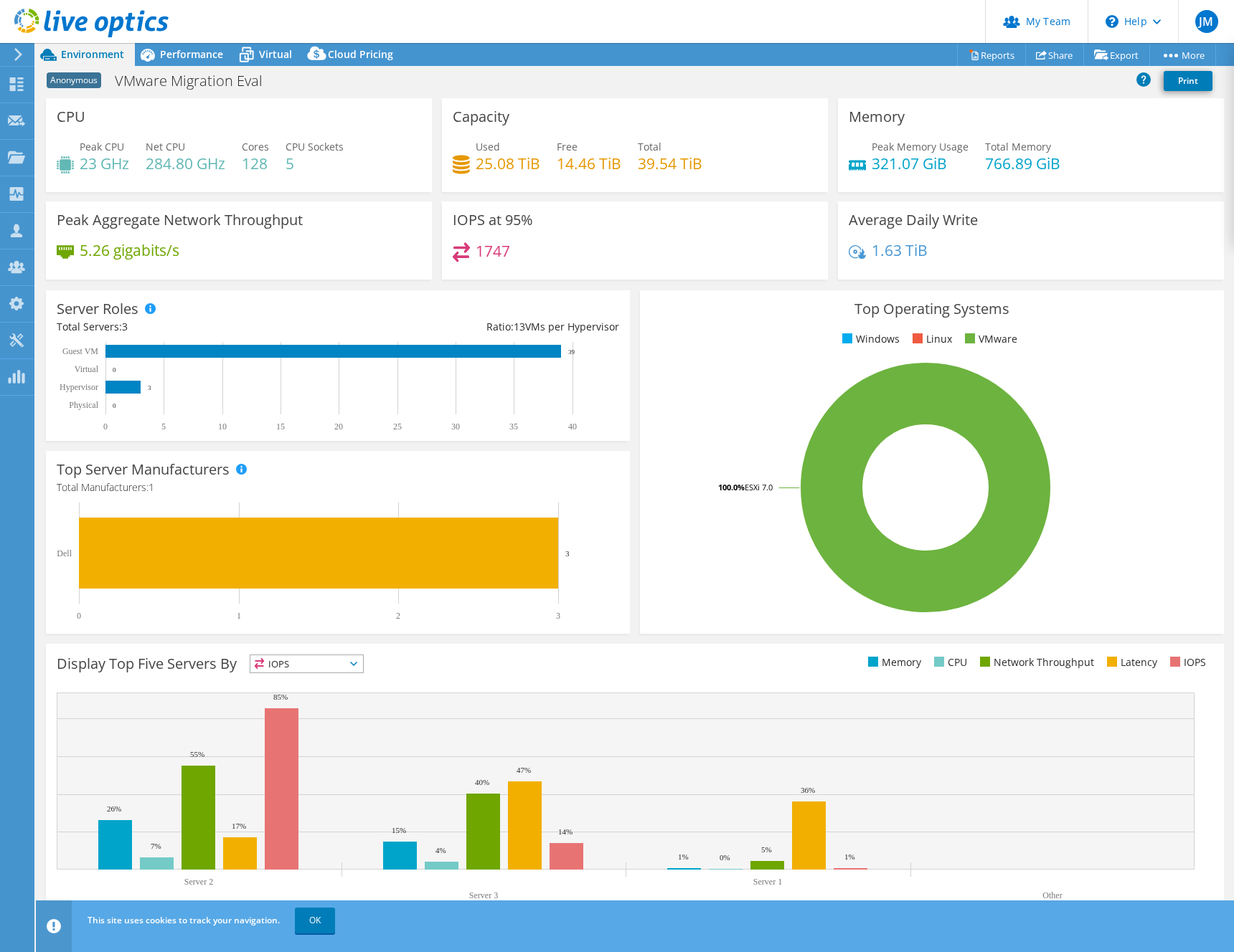
click at [90, 56] on span "Environment" at bounding box center [92, 54] width 63 height 13
click at [181, 55] on span "Performance" at bounding box center [191, 54] width 63 height 13
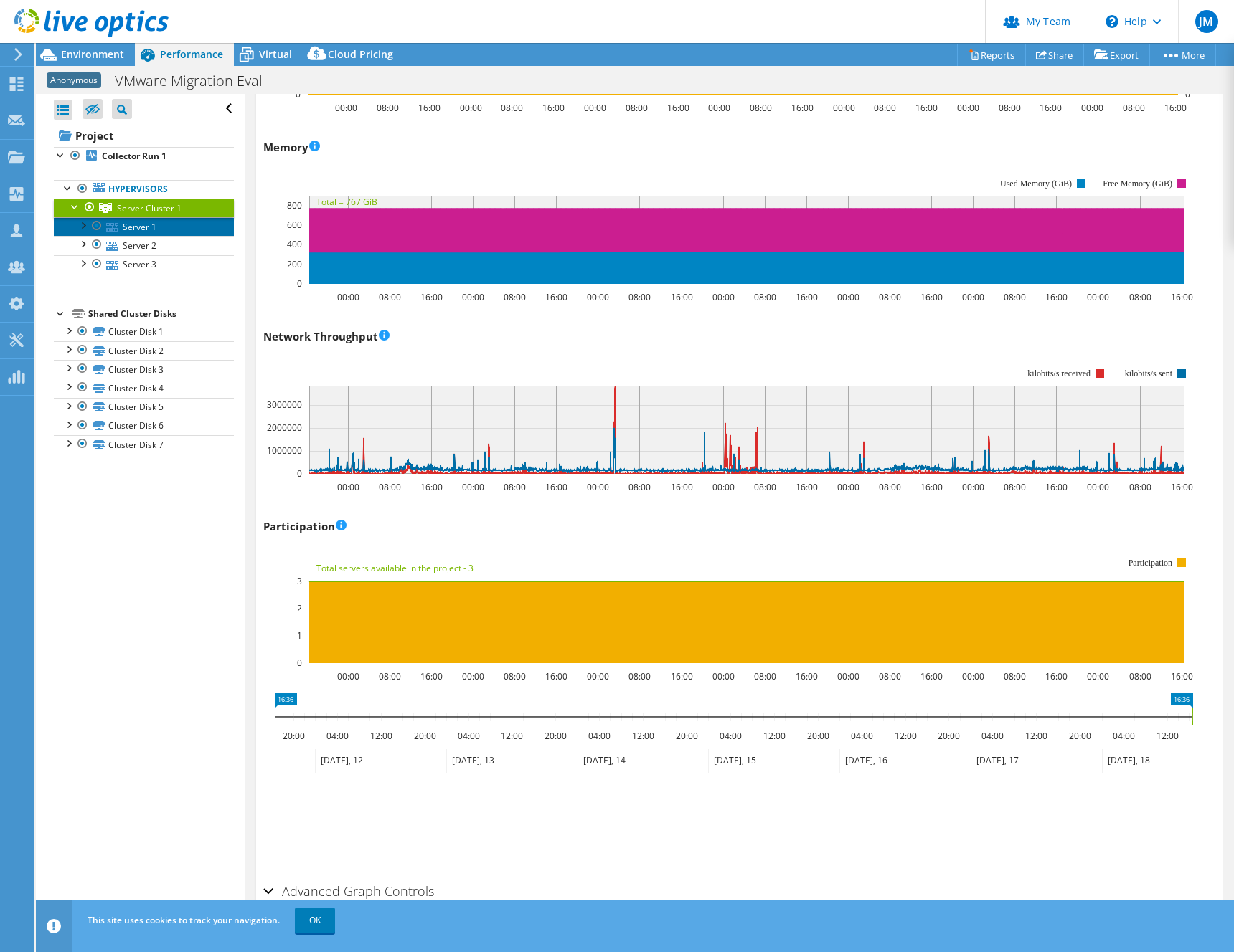
click at [145, 229] on link "Server 1" at bounding box center [143, 227] width 180 height 19
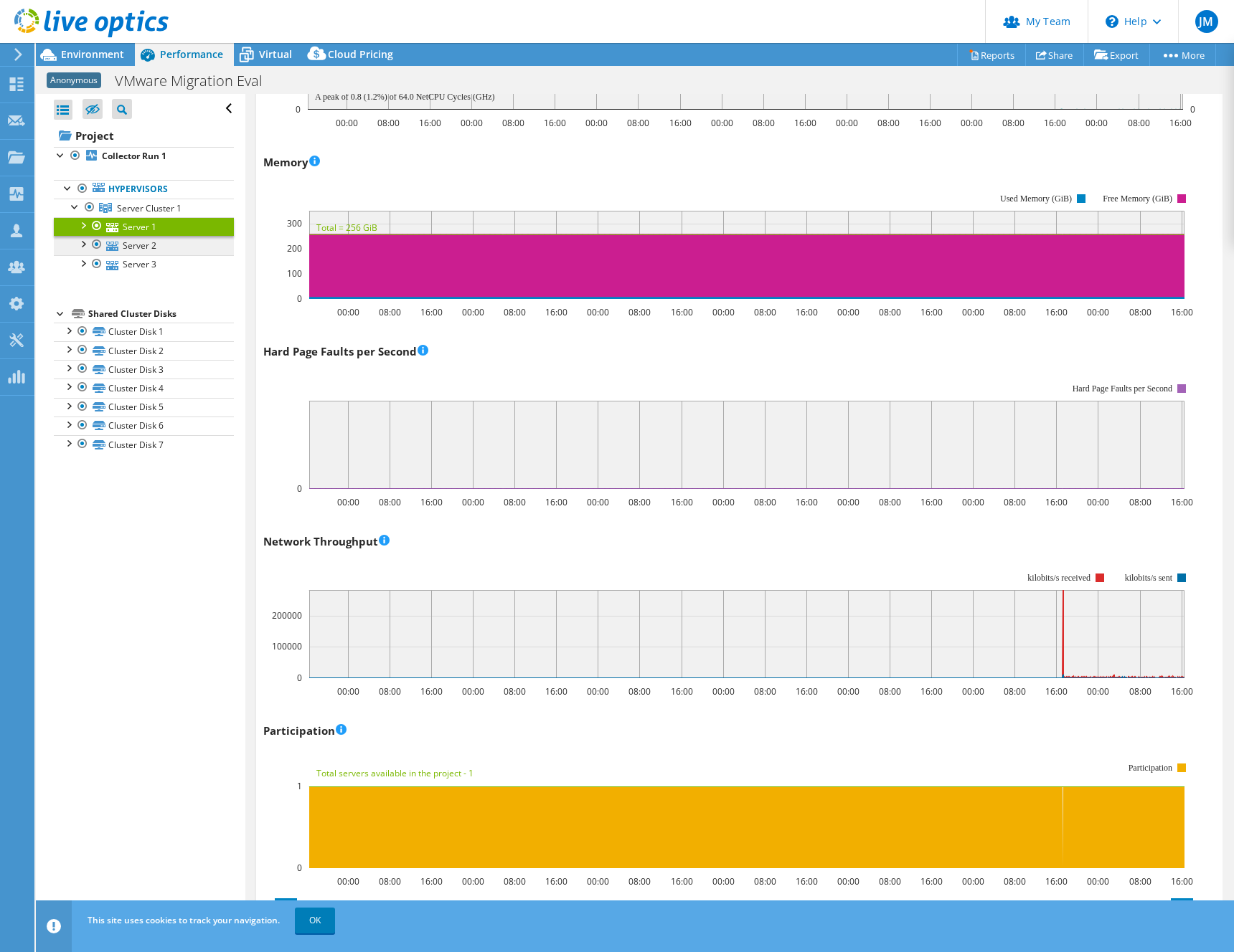
scroll to position [0, 0]
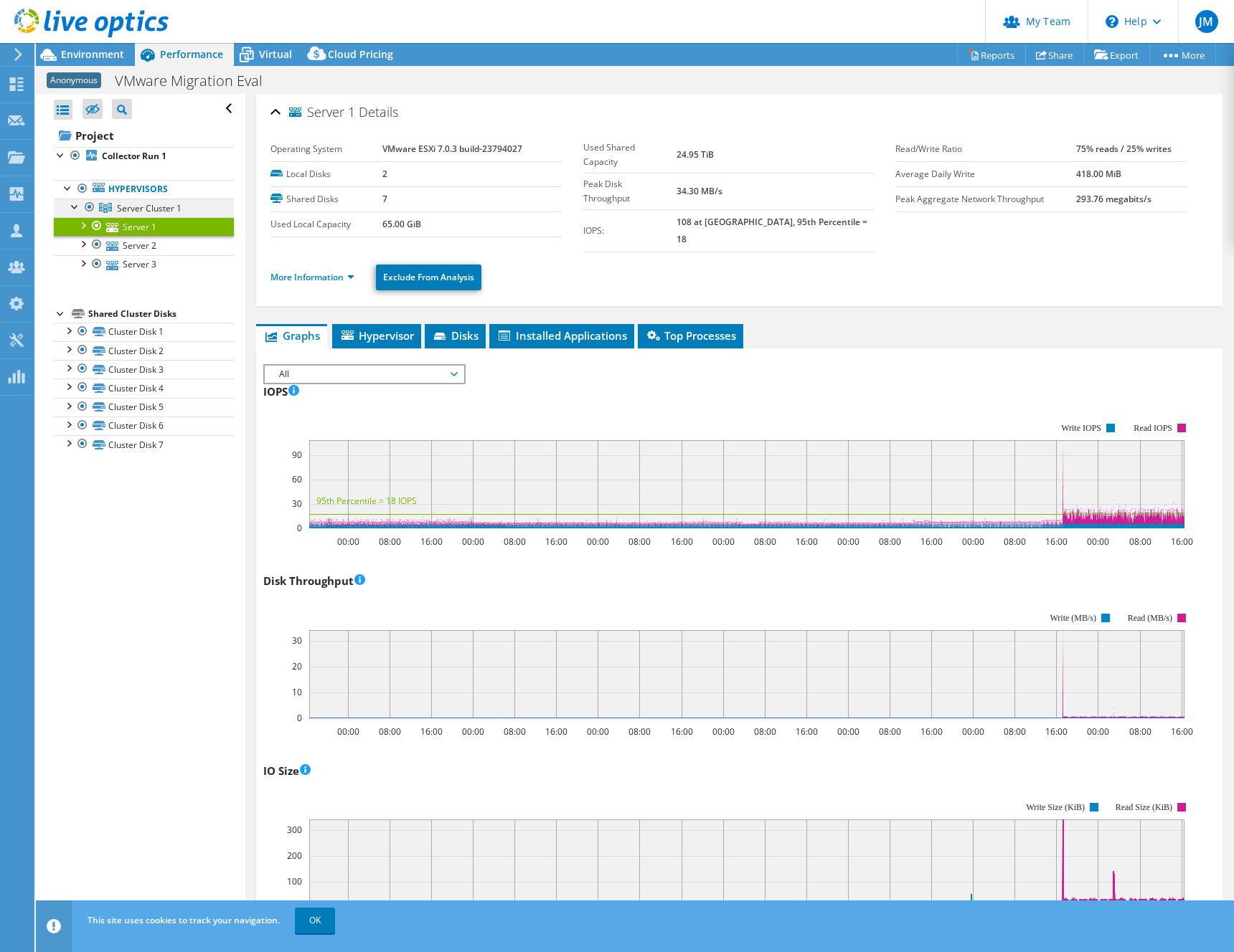
click at [142, 207] on span "Server Cluster 1" at bounding box center [149, 208] width 65 height 12
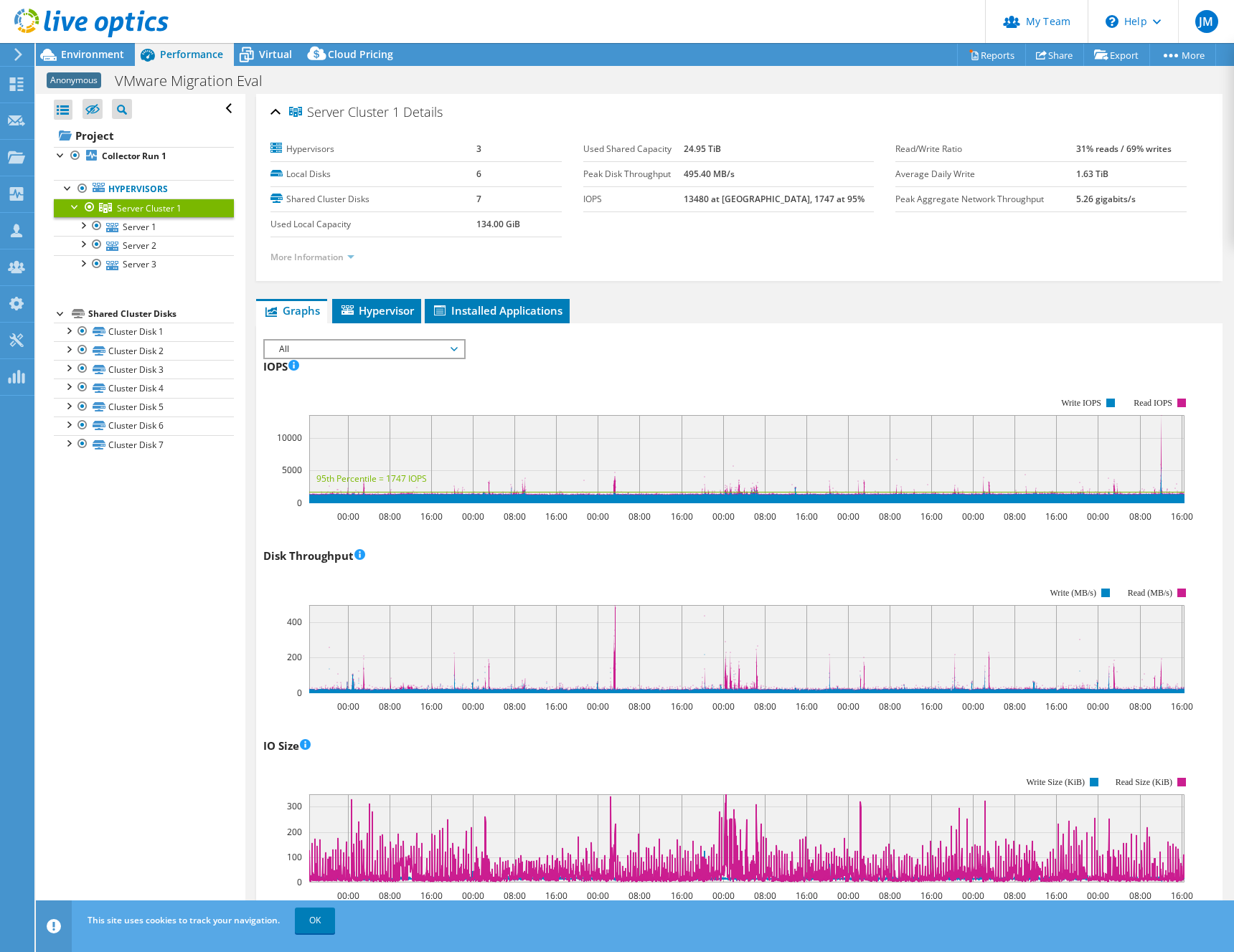
click at [309, 258] on link "More Information" at bounding box center [312, 257] width 84 height 12
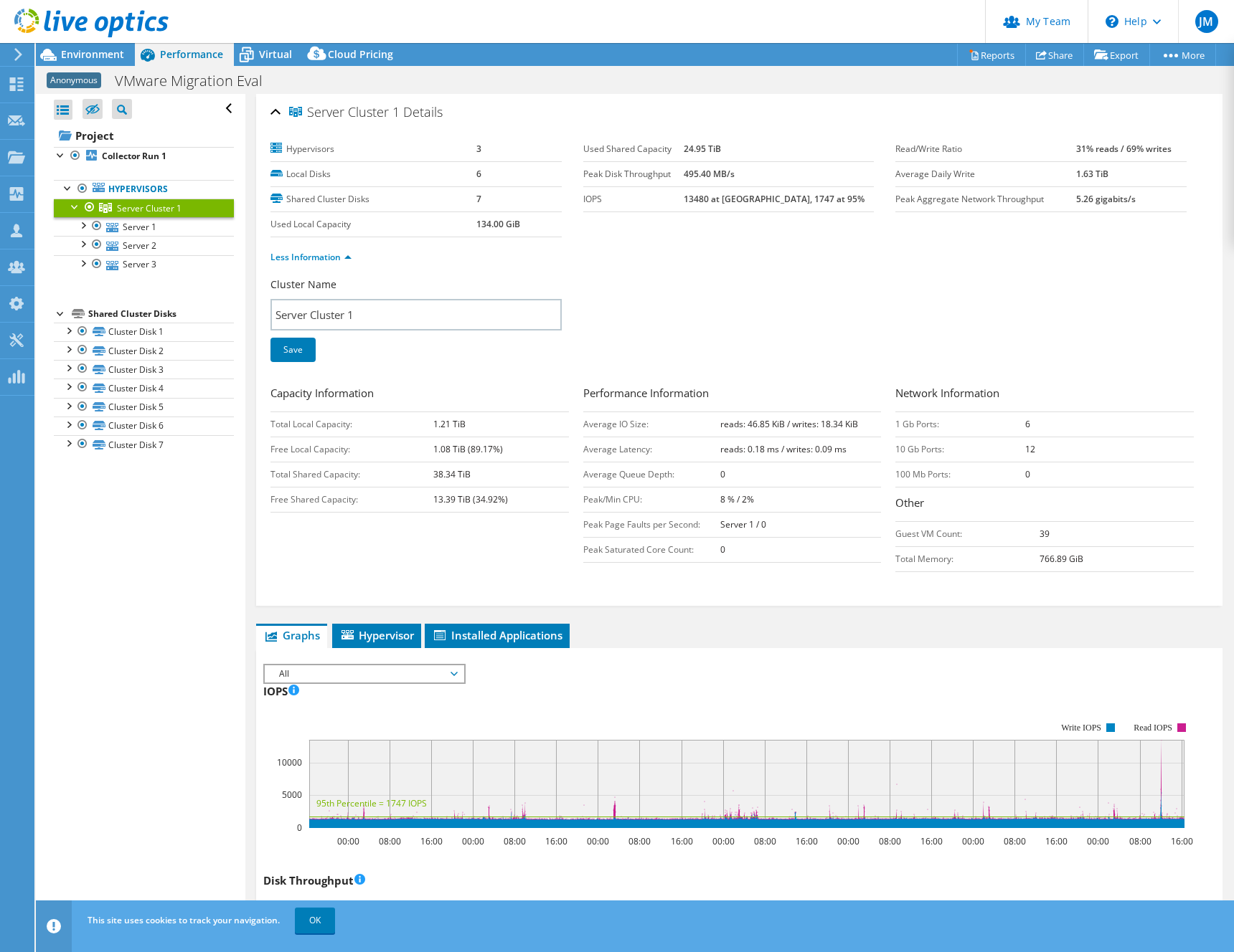
select select "USD"
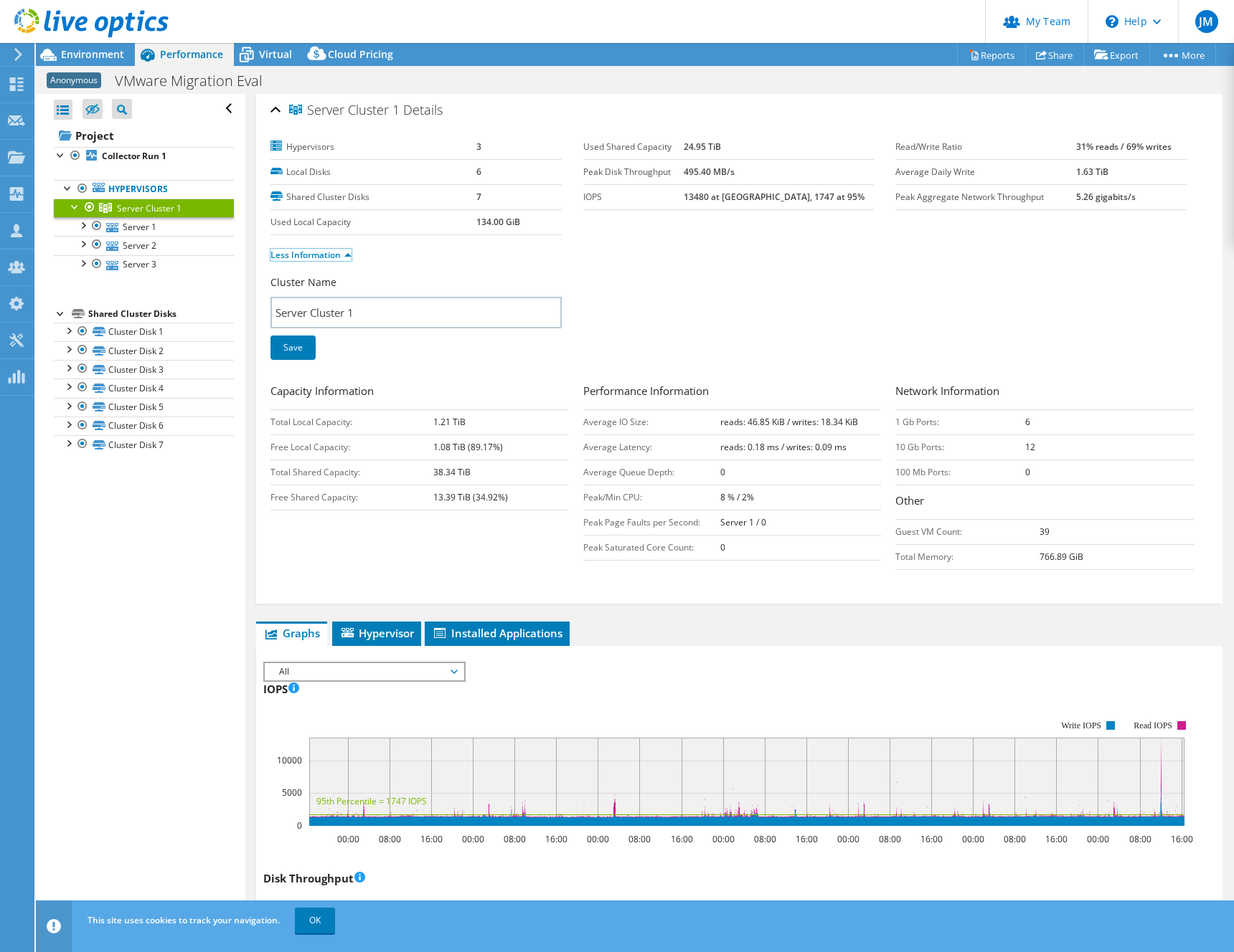
scroll to position [3, 0]
click at [304, 926] on link "OK" at bounding box center [315, 921] width 40 height 26
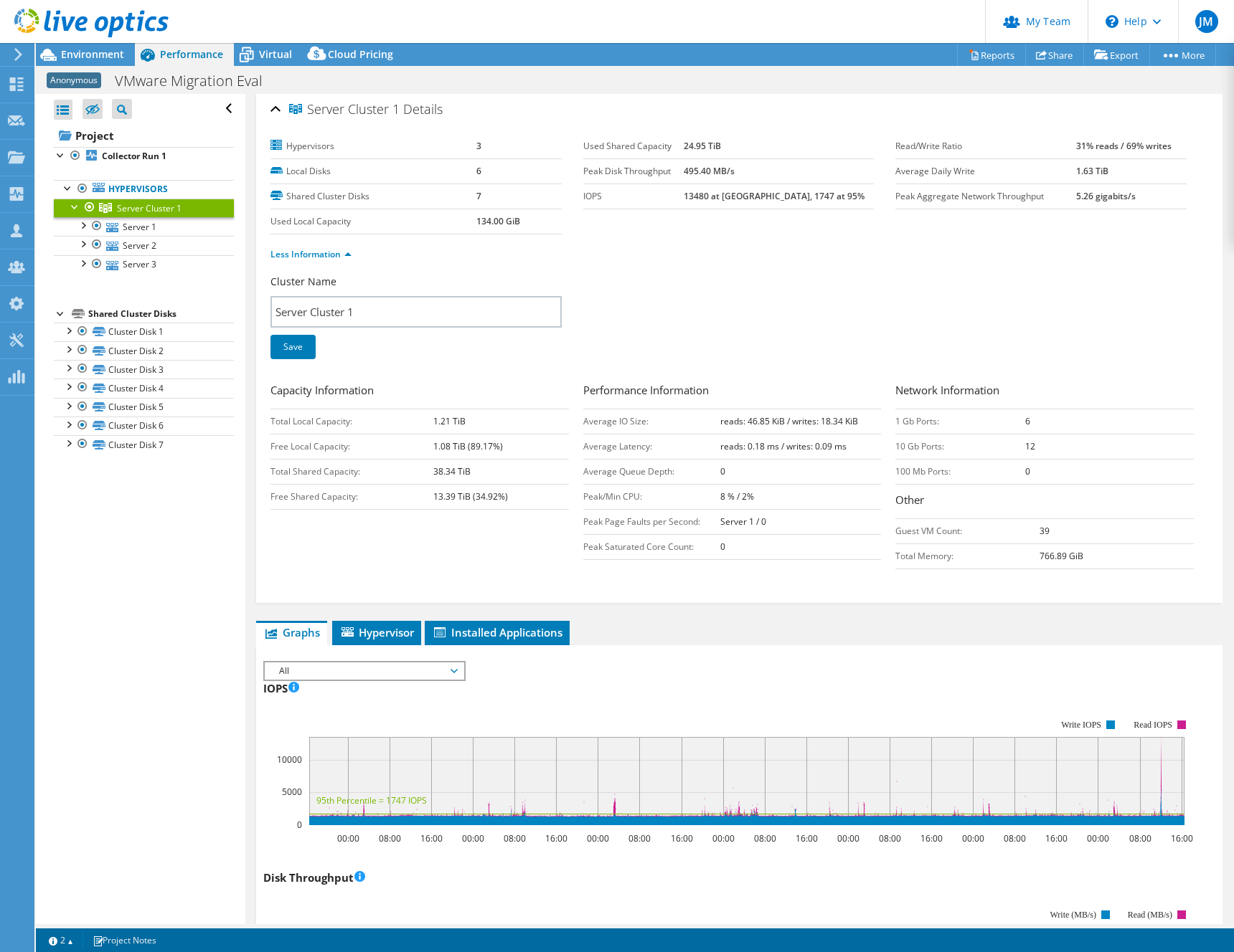
scroll to position [0, 0]
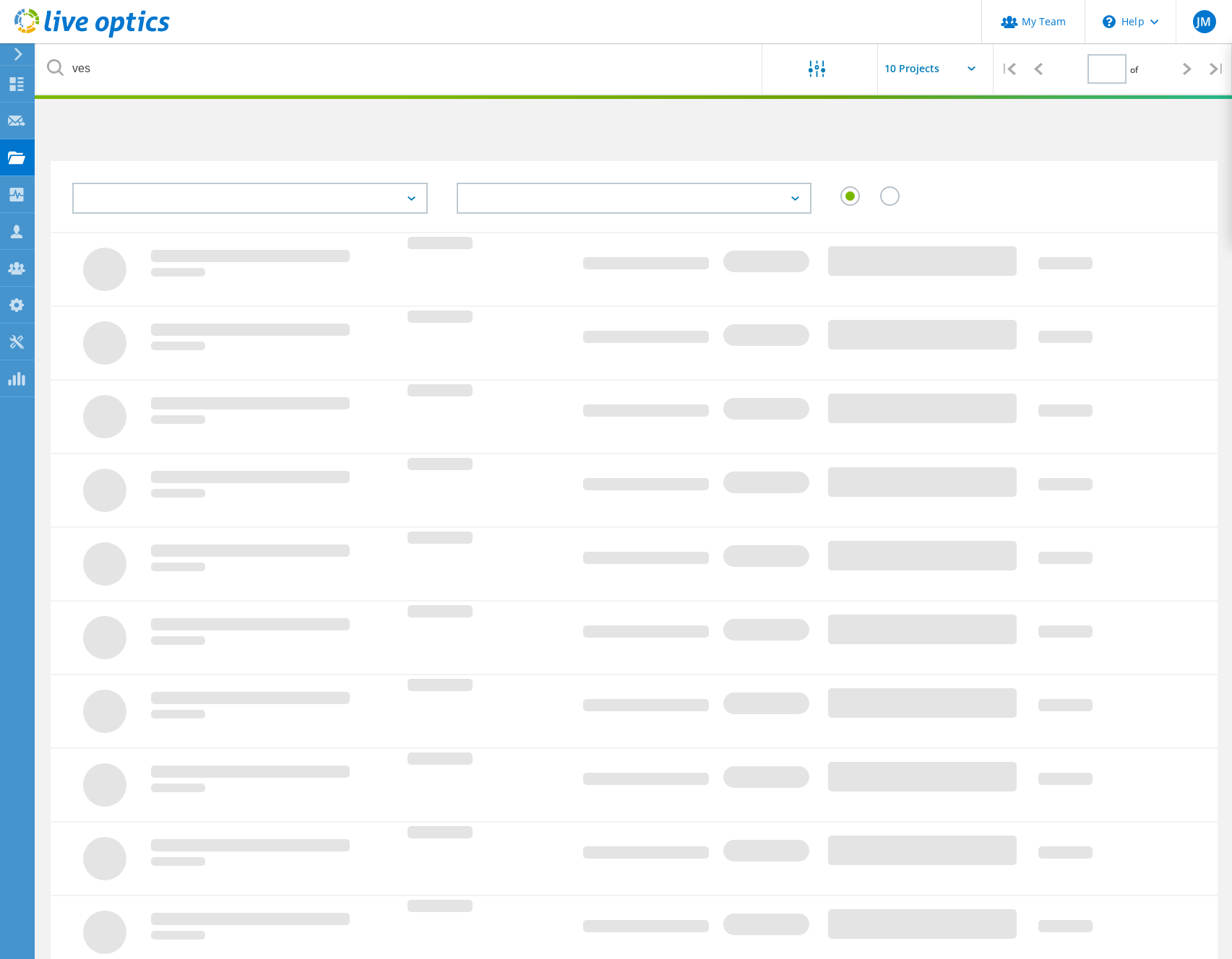
type input "1"
